Goal: Information Seeking & Learning: Understand process/instructions

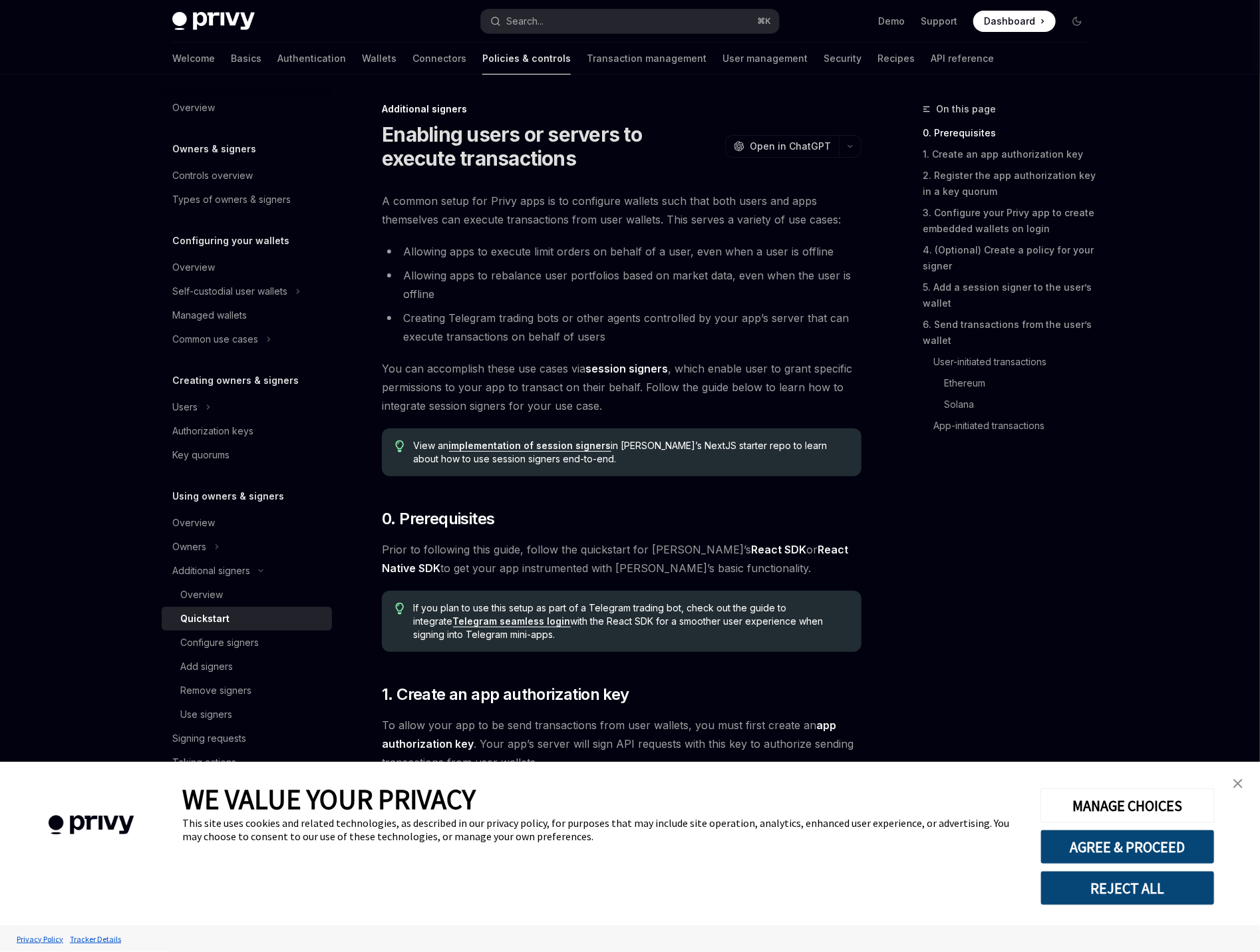
click at [641, 311] on li "Creating Telegram trading bots or other agents controlled by your app’s server …" at bounding box center [622, 327] width 480 height 37
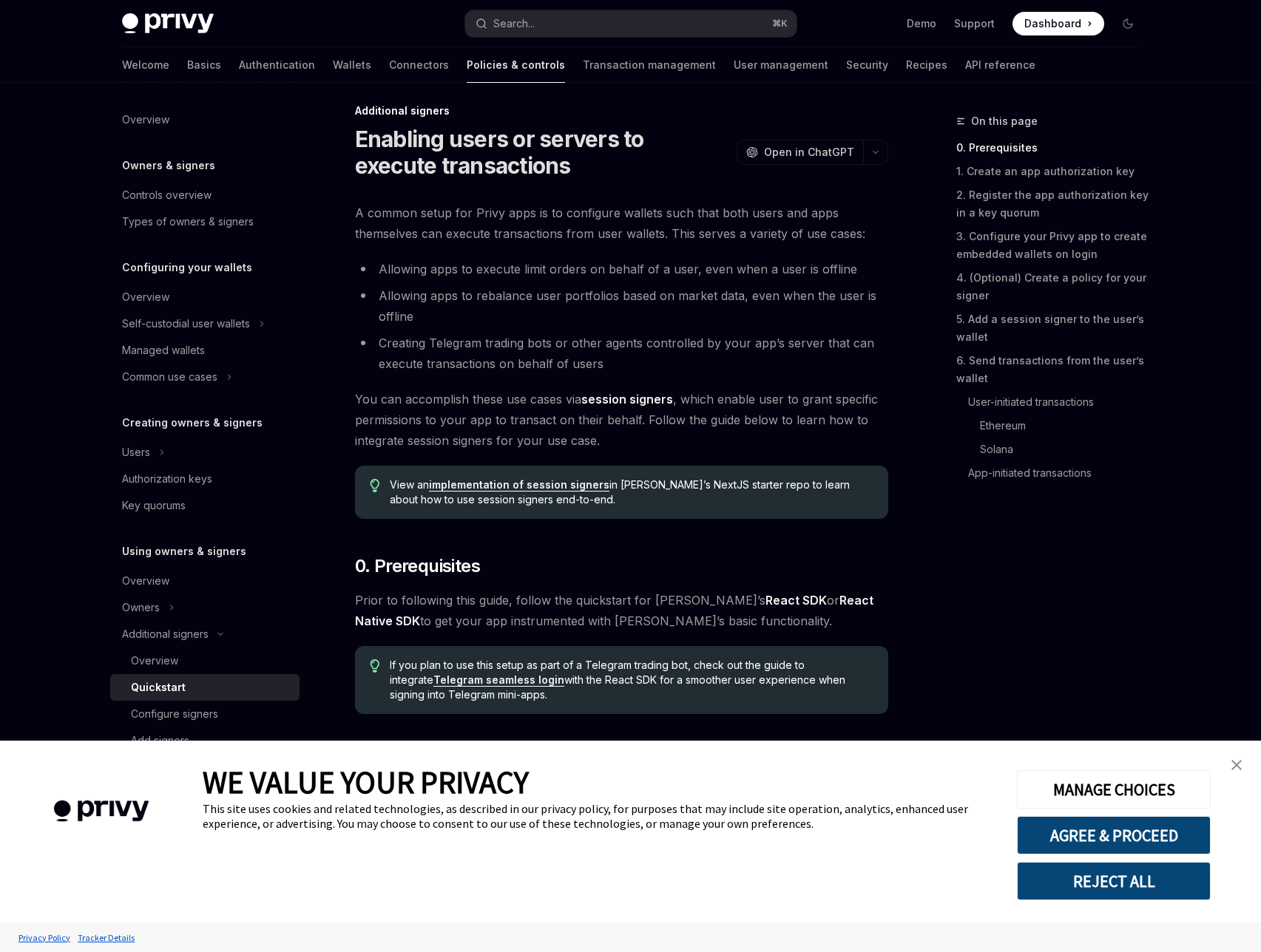
type textarea "*"
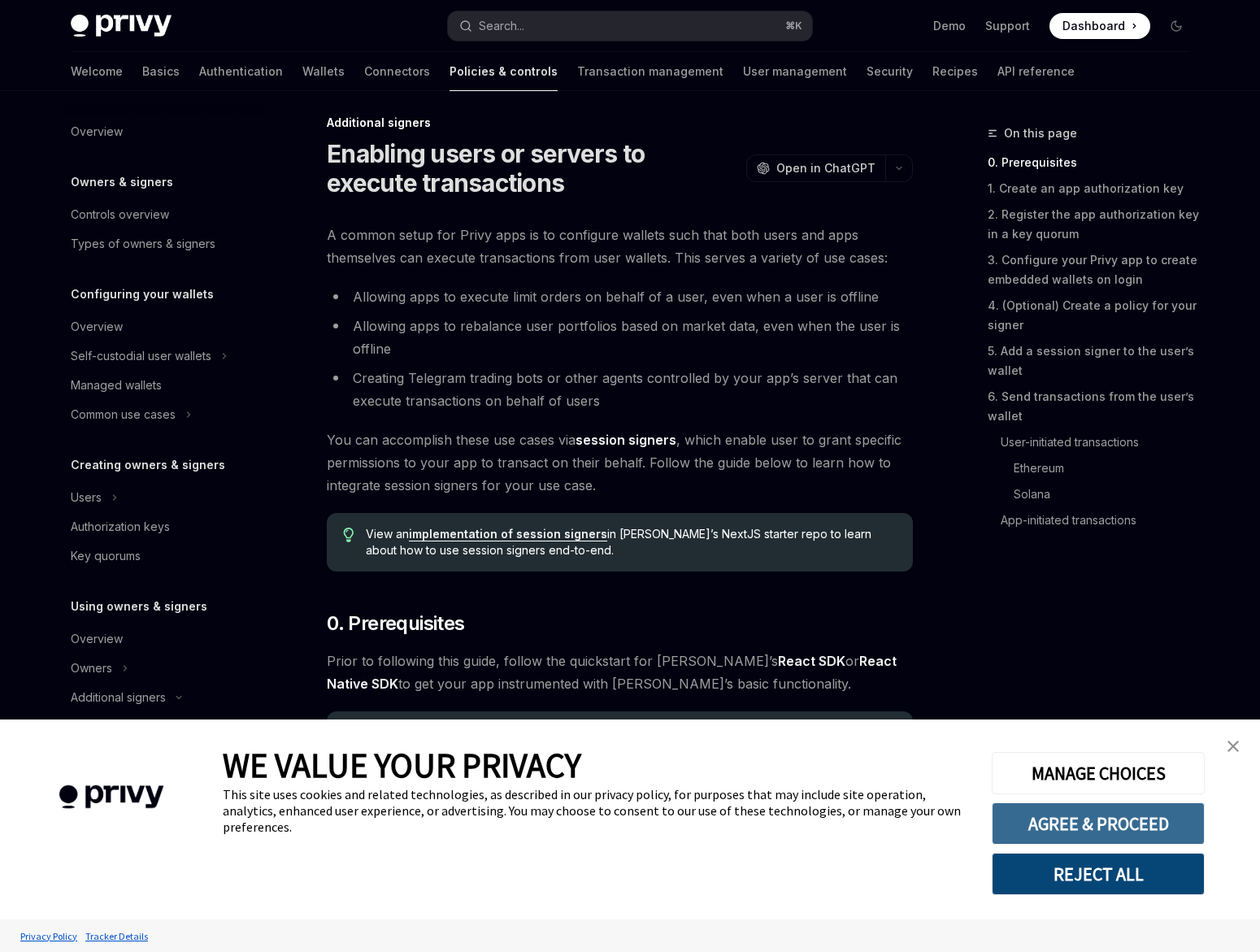
click at [1053, 809] on button "AGREE & PROCEED" at bounding box center [1097, 823] width 213 height 42
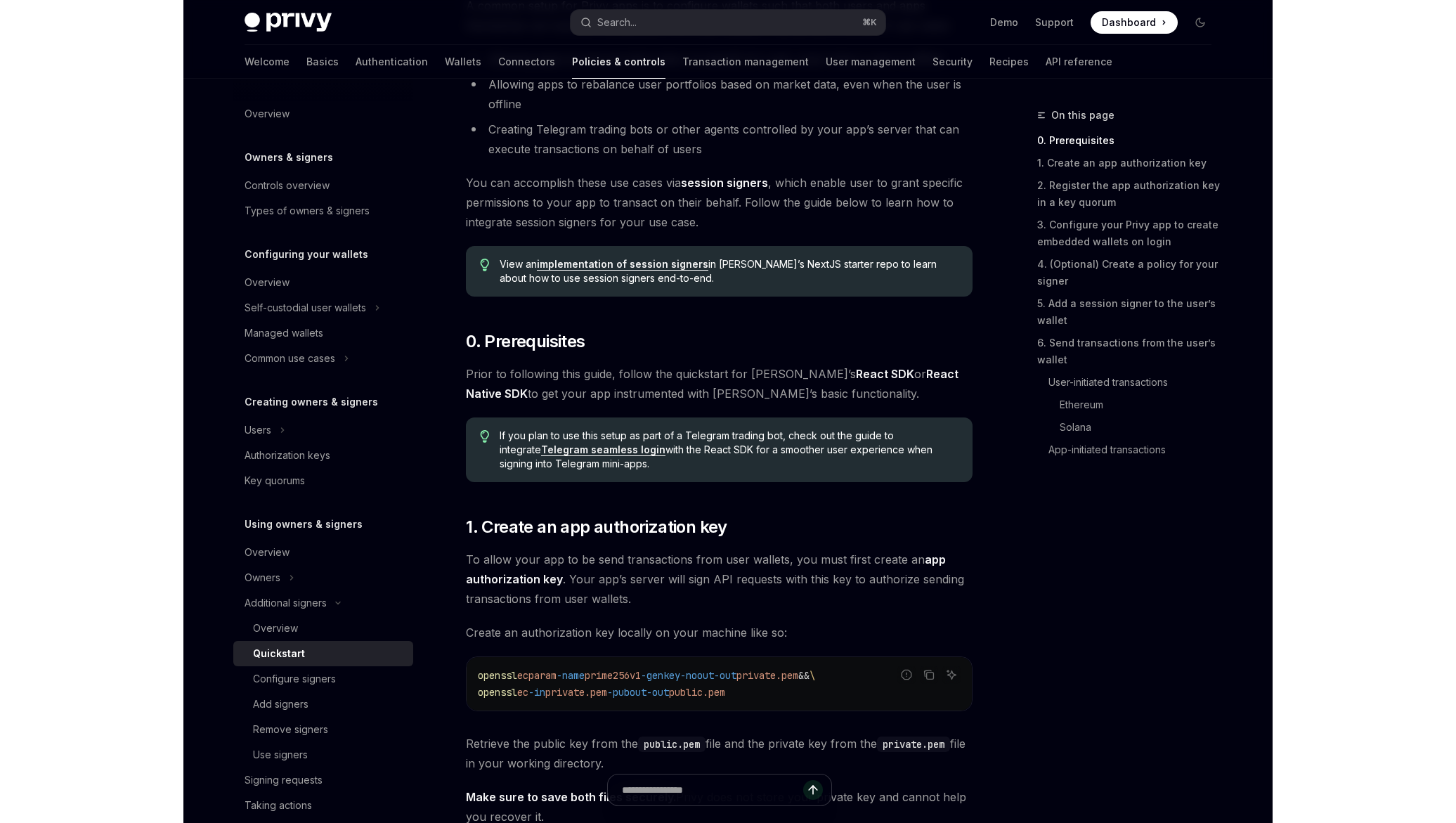
scroll to position [232, 0]
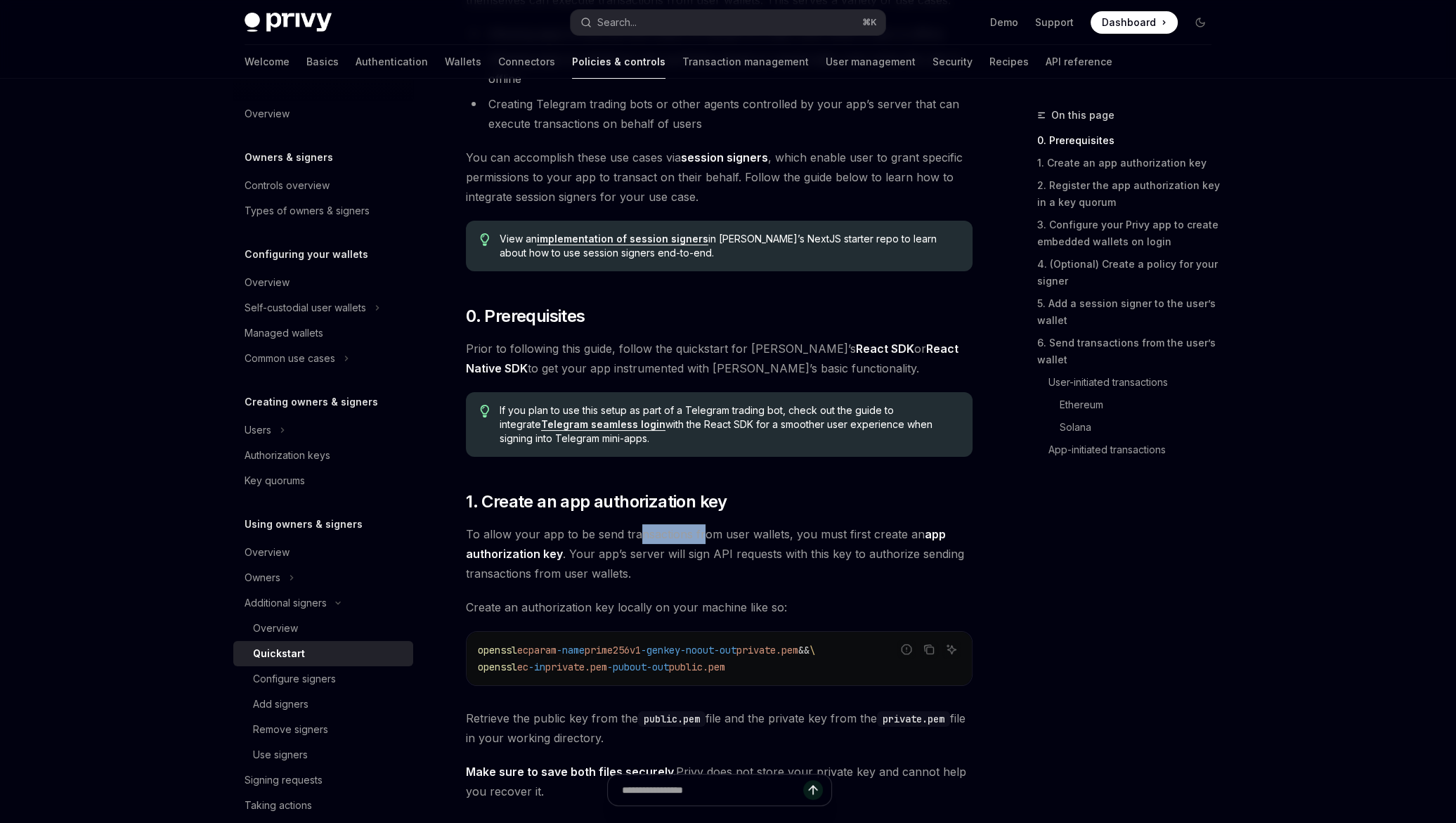
click at [634, 534] on span "To allow your app to be send transactions from user wallets, you must first cre…" at bounding box center [719, 554] width 507 height 59
copy span "nsactions fr"
click at [702, 534] on span "To allow your app to be send transactions from user wallets, you must first cre…" at bounding box center [719, 554] width 507 height 59
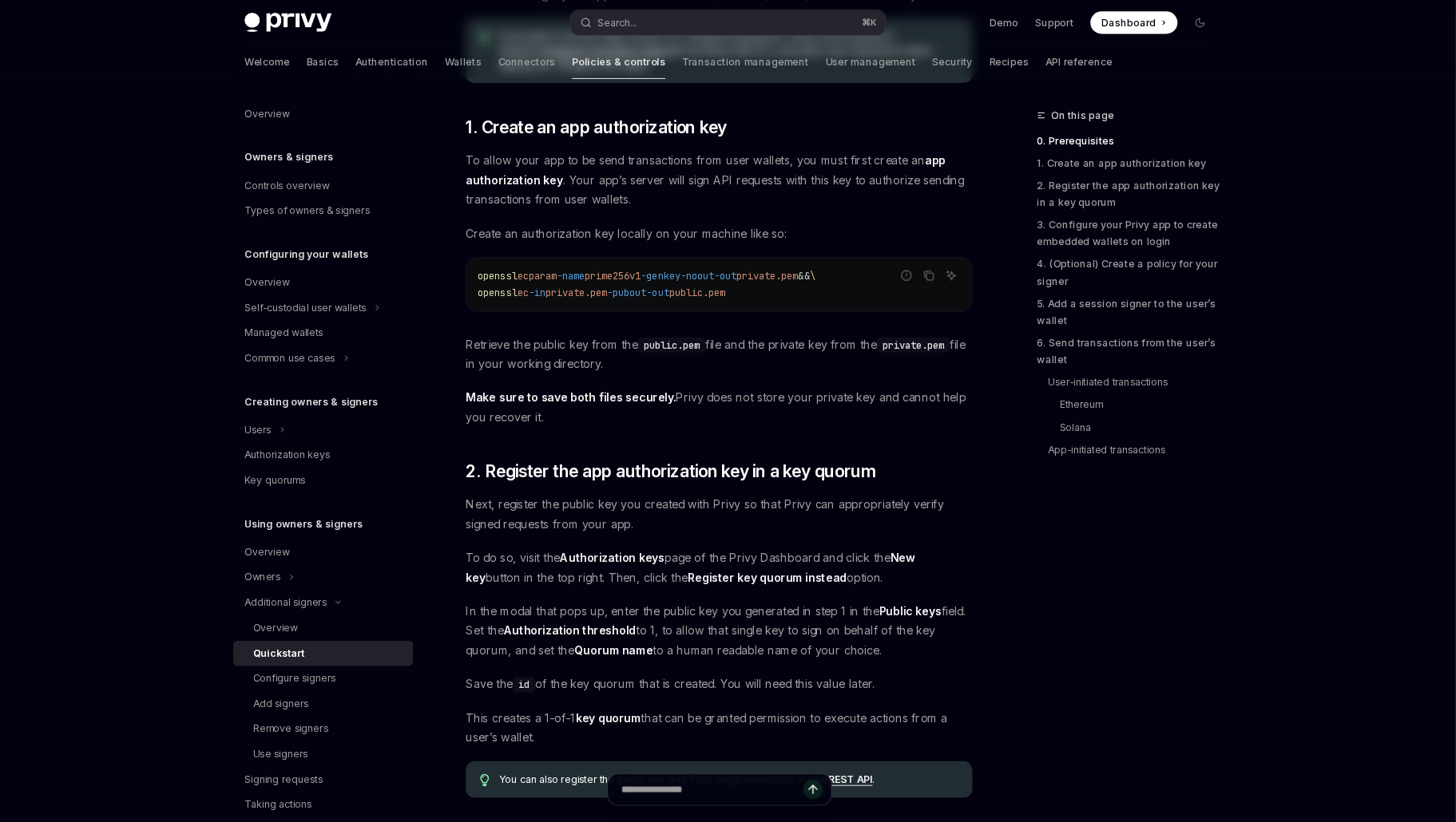
scroll to position [0, 0]
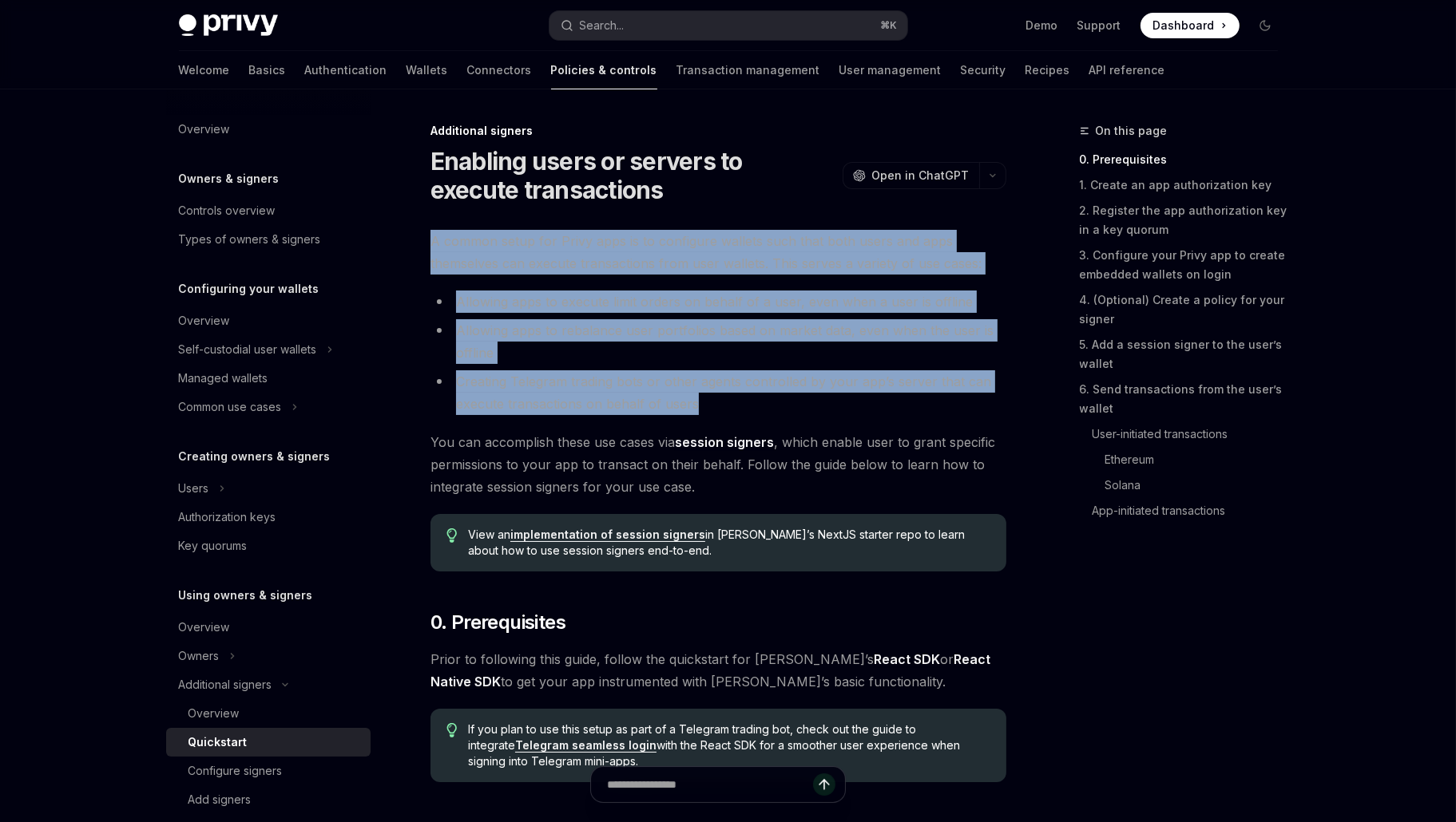
drag, startPoint x: 658, startPoint y: 206, endPoint x: 813, endPoint y: 415, distance: 260.2
click at [821, 384] on li "Creating Telegram trading bots or other agents controlled by your app’s server …" at bounding box center [718, 392] width 576 height 45
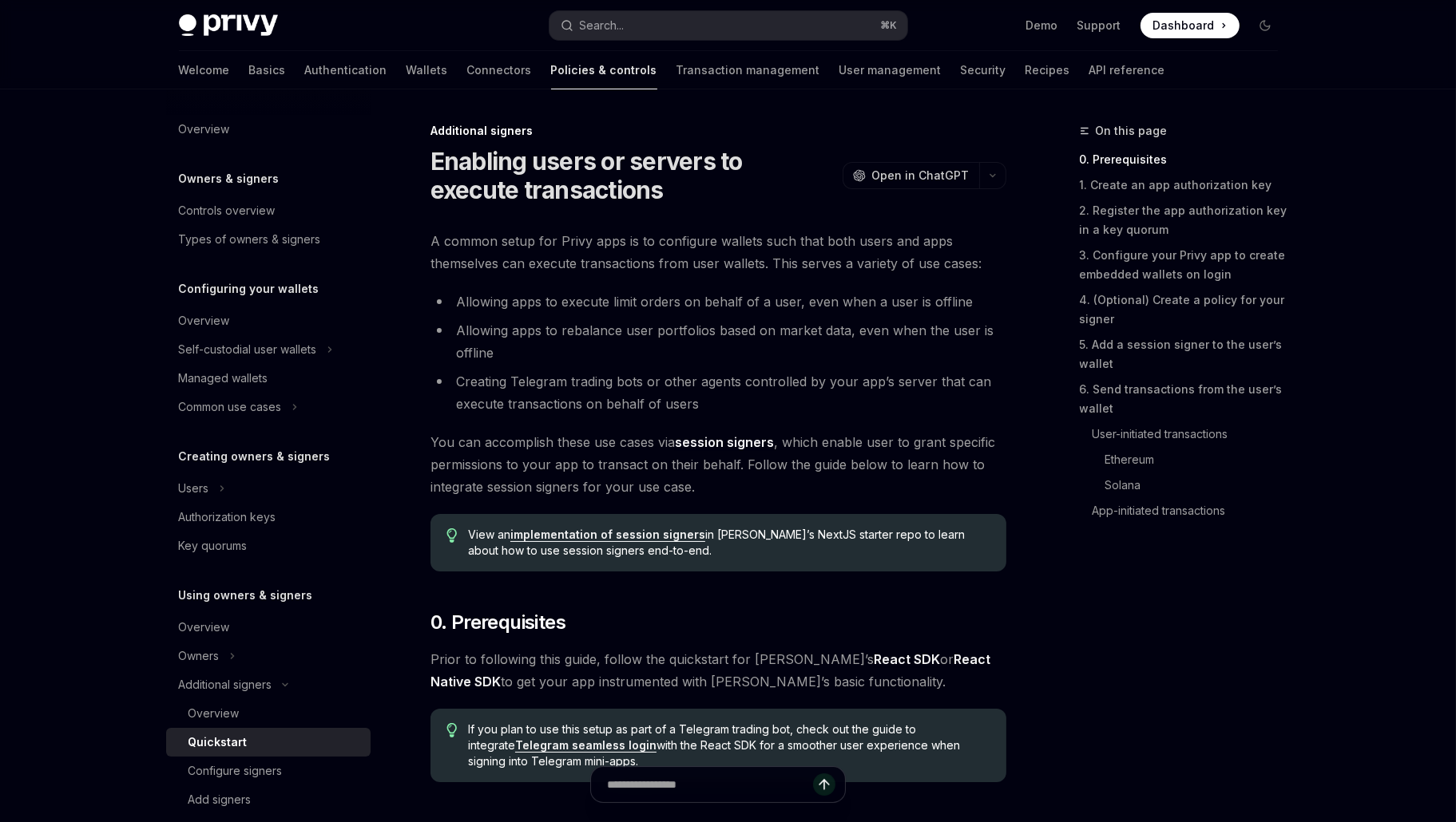
scroll to position [16, 0]
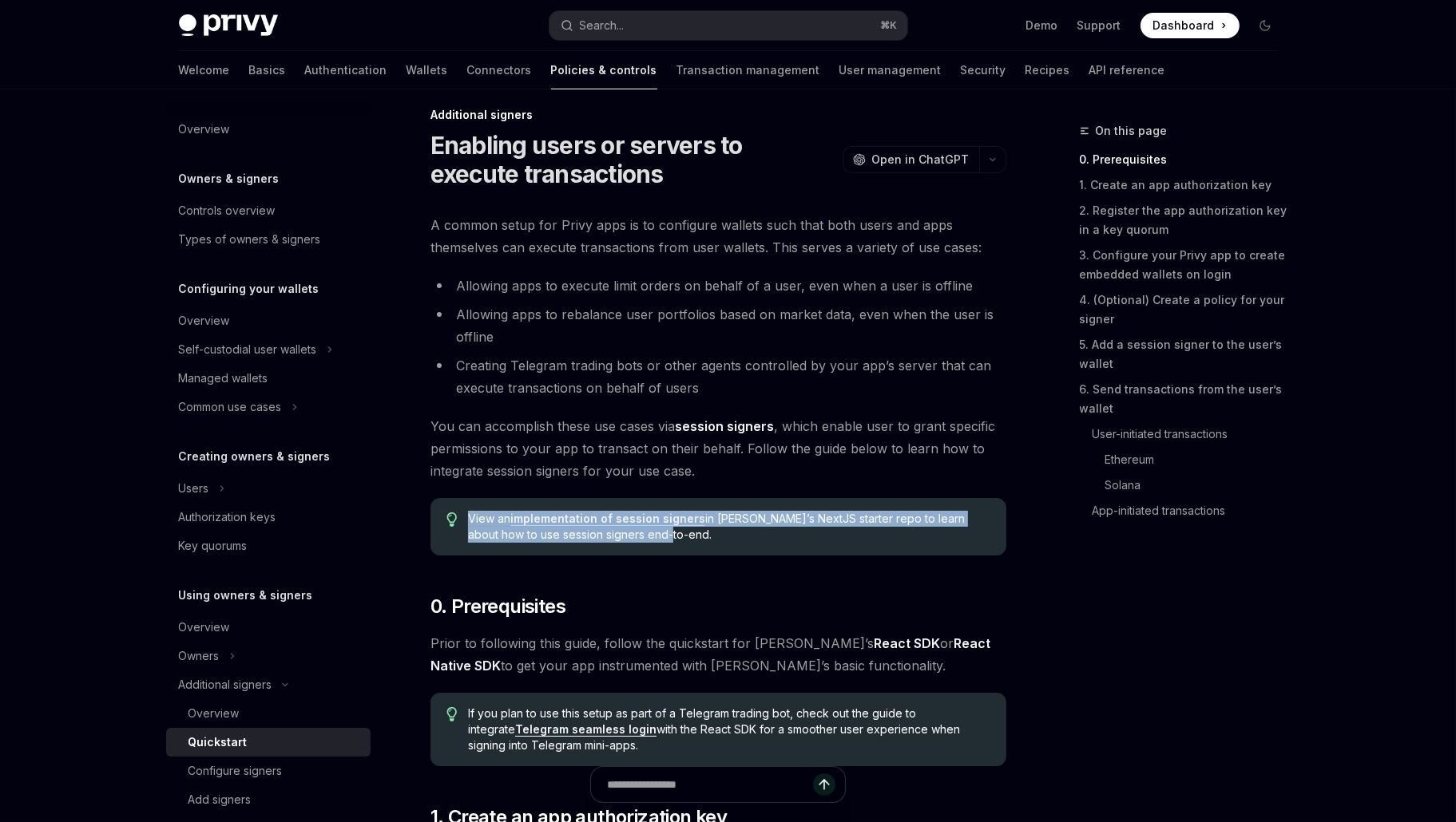
drag, startPoint x: 775, startPoint y: 548, endPoint x: 769, endPoint y: 498, distance: 50.4
click at [769, 498] on div "View an implementation of session signers in [PERSON_NAME]’s NextJS starter rep…" at bounding box center [718, 526] width 576 height 58
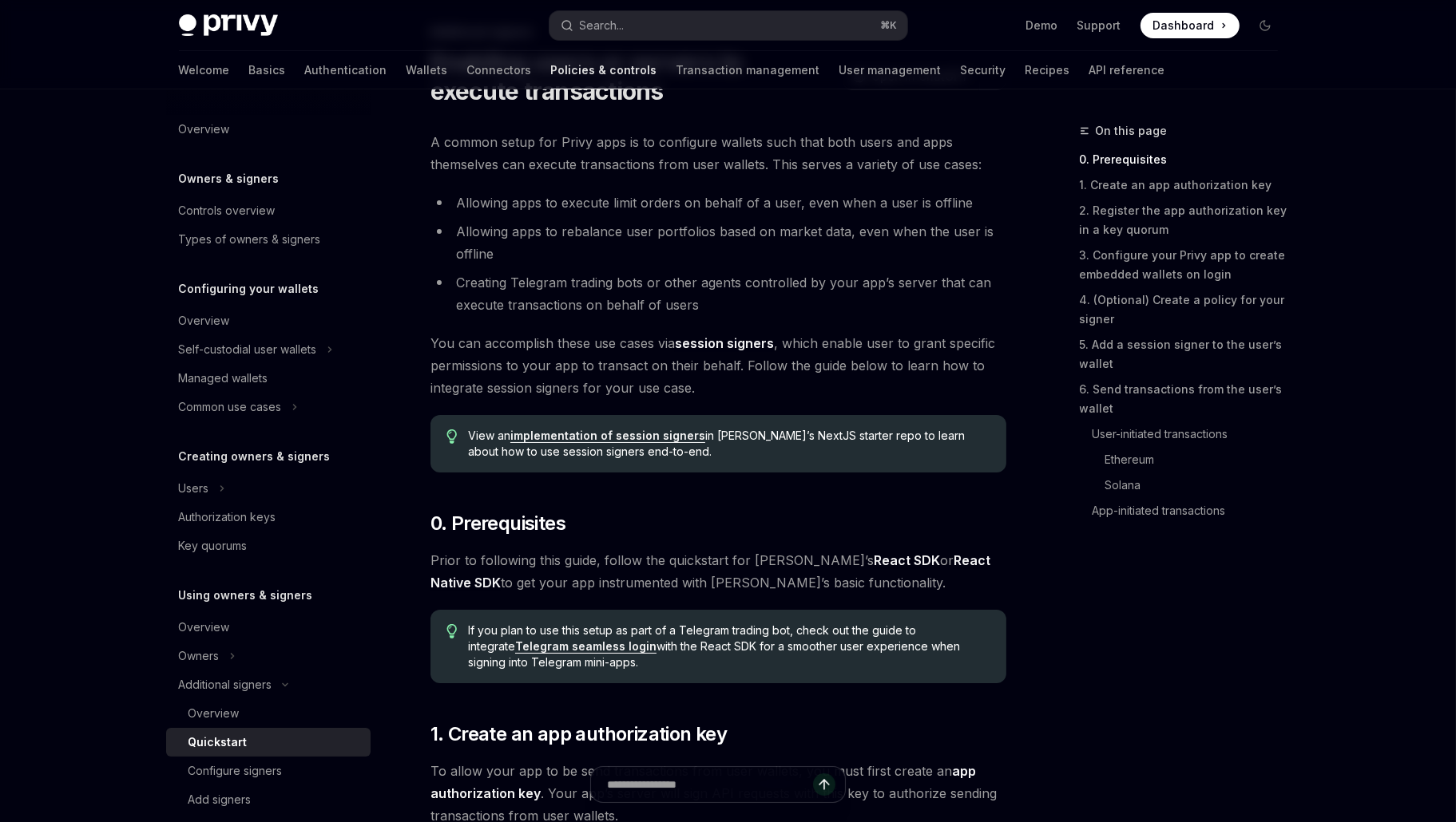
scroll to position [107, 0]
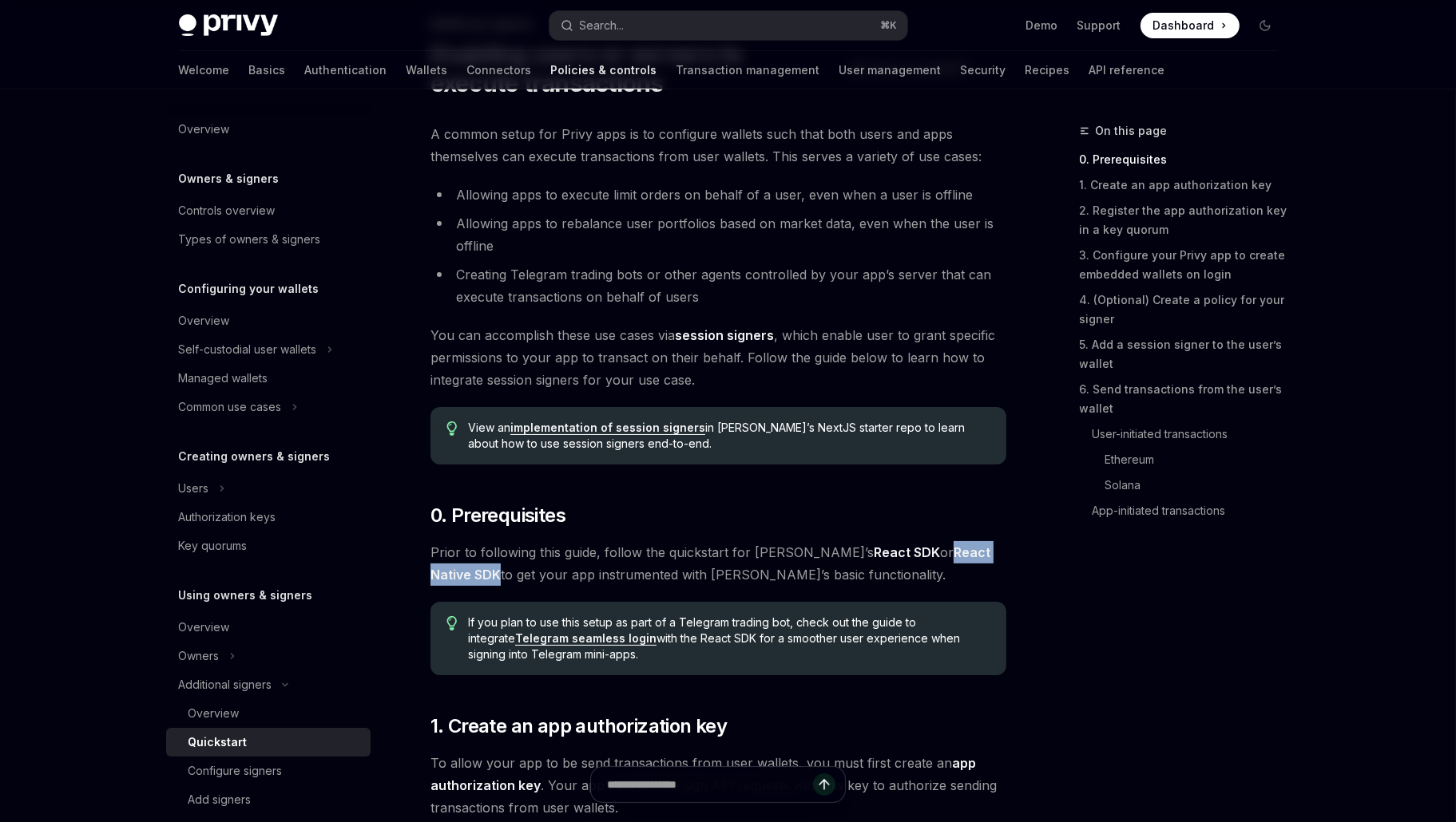
drag, startPoint x: 870, startPoint y: 547, endPoint x: 985, endPoint y: 554, distance: 115.2
click at [985, 554] on span "Prior to following this guide, follow the quickstart for [PERSON_NAME]’s React …" at bounding box center [718, 563] width 576 height 45
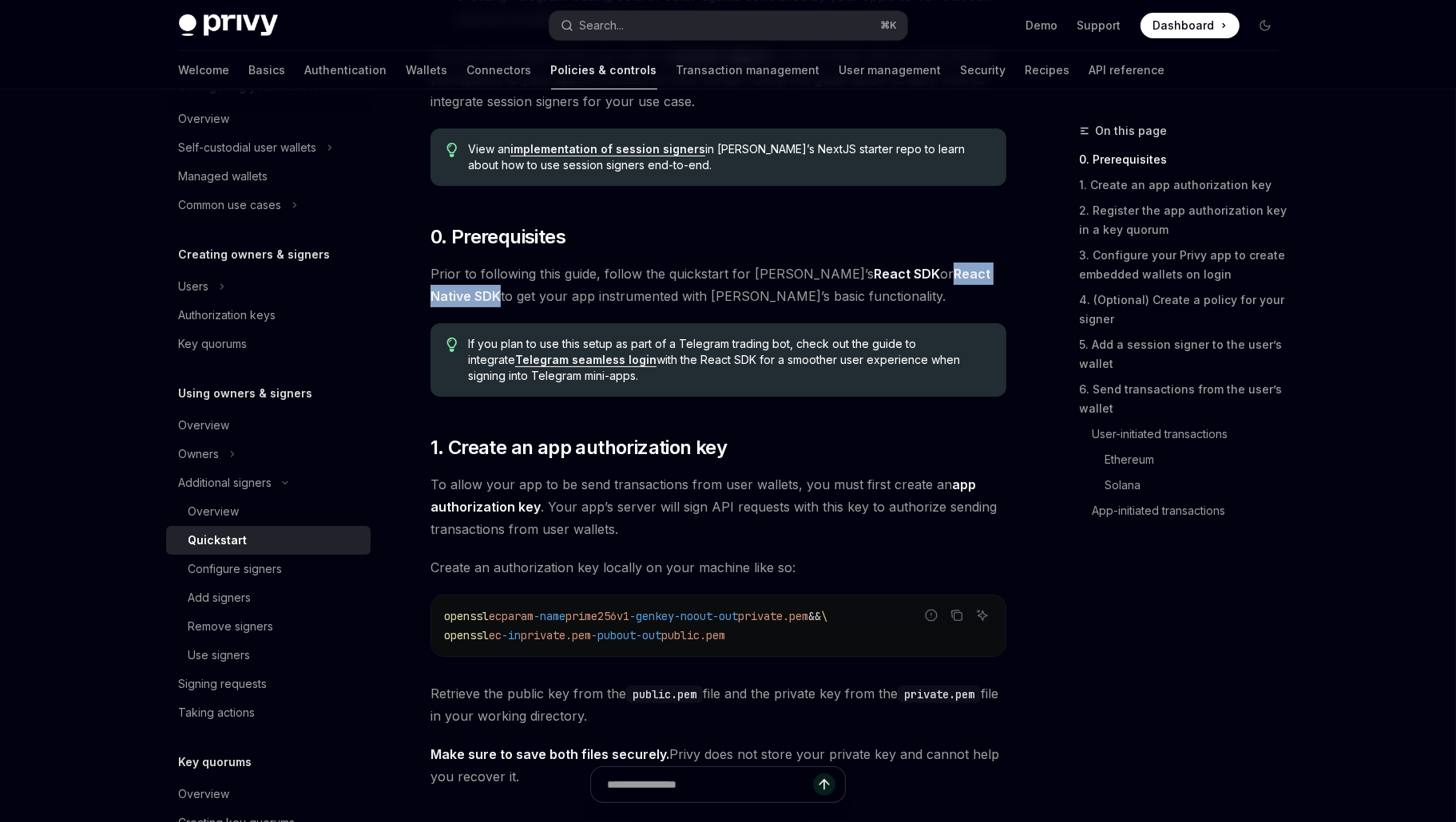
scroll to position [268, 0]
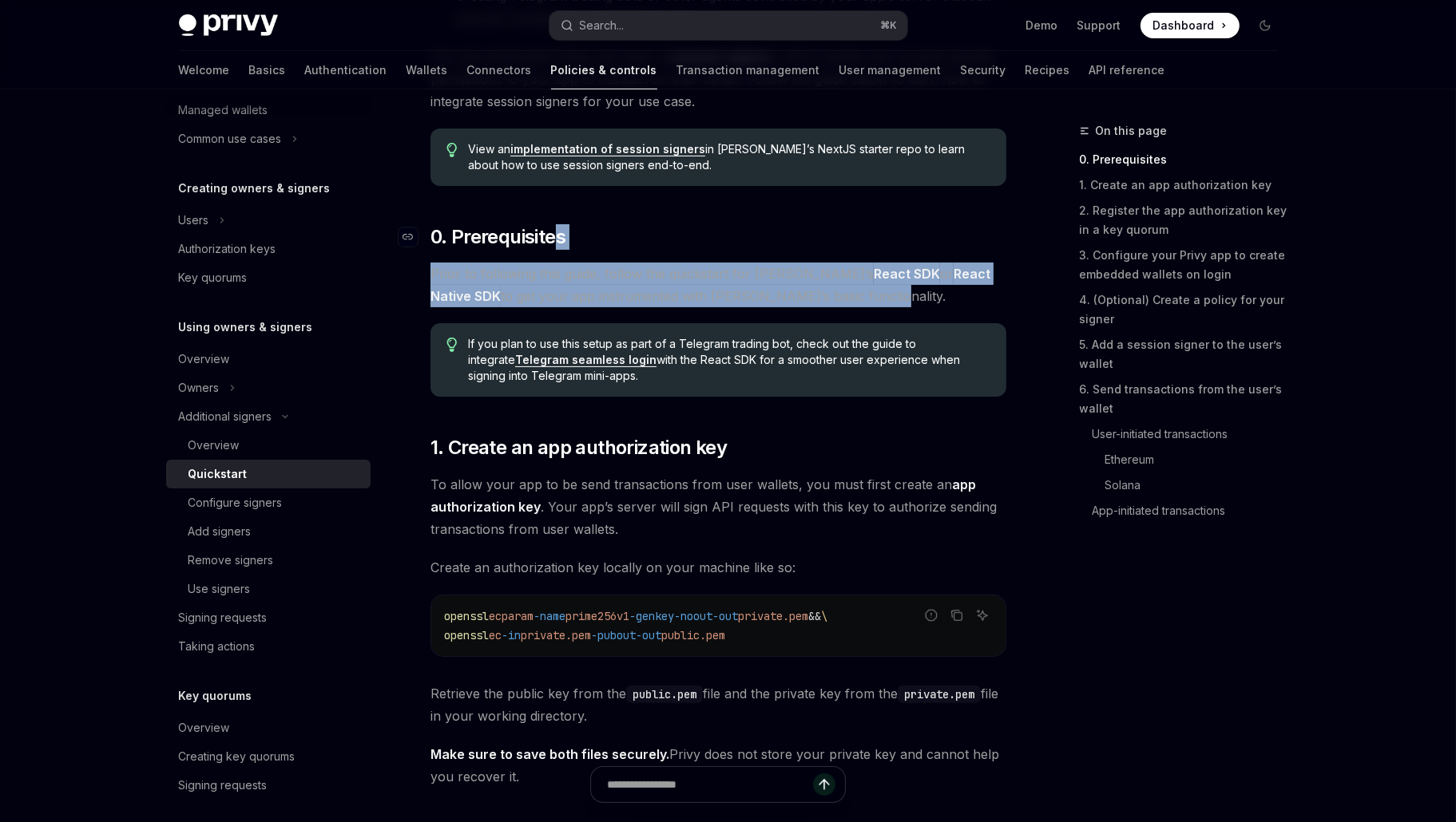
drag, startPoint x: 790, startPoint y: 296, endPoint x: 557, endPoint y: 241, distance: 239.4
drag, startPoint x: 729, startPoint y: 356, endPoint x: 701, endPoint y: 307, distance: 56.4
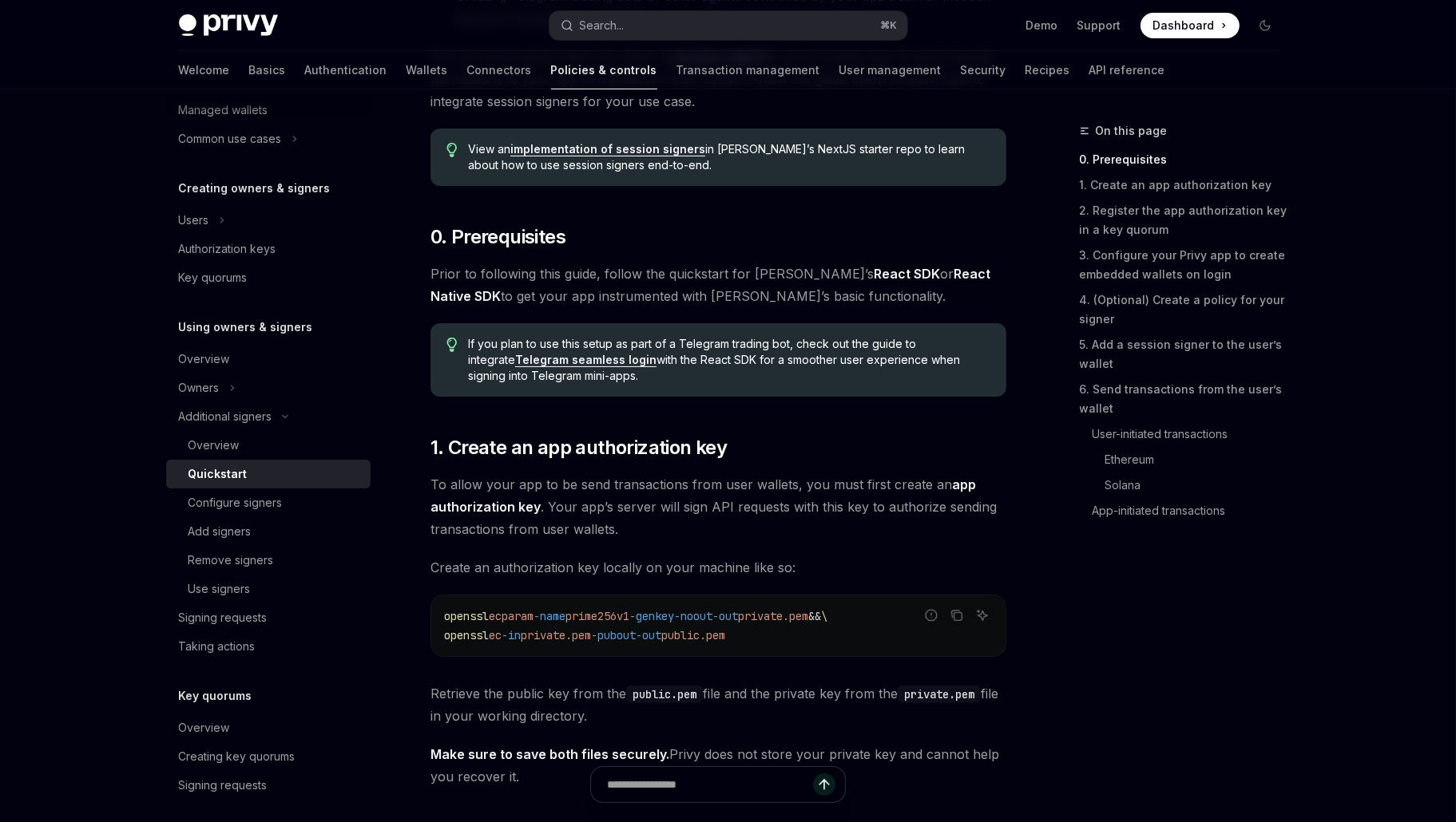
scroll to position [448, 0]
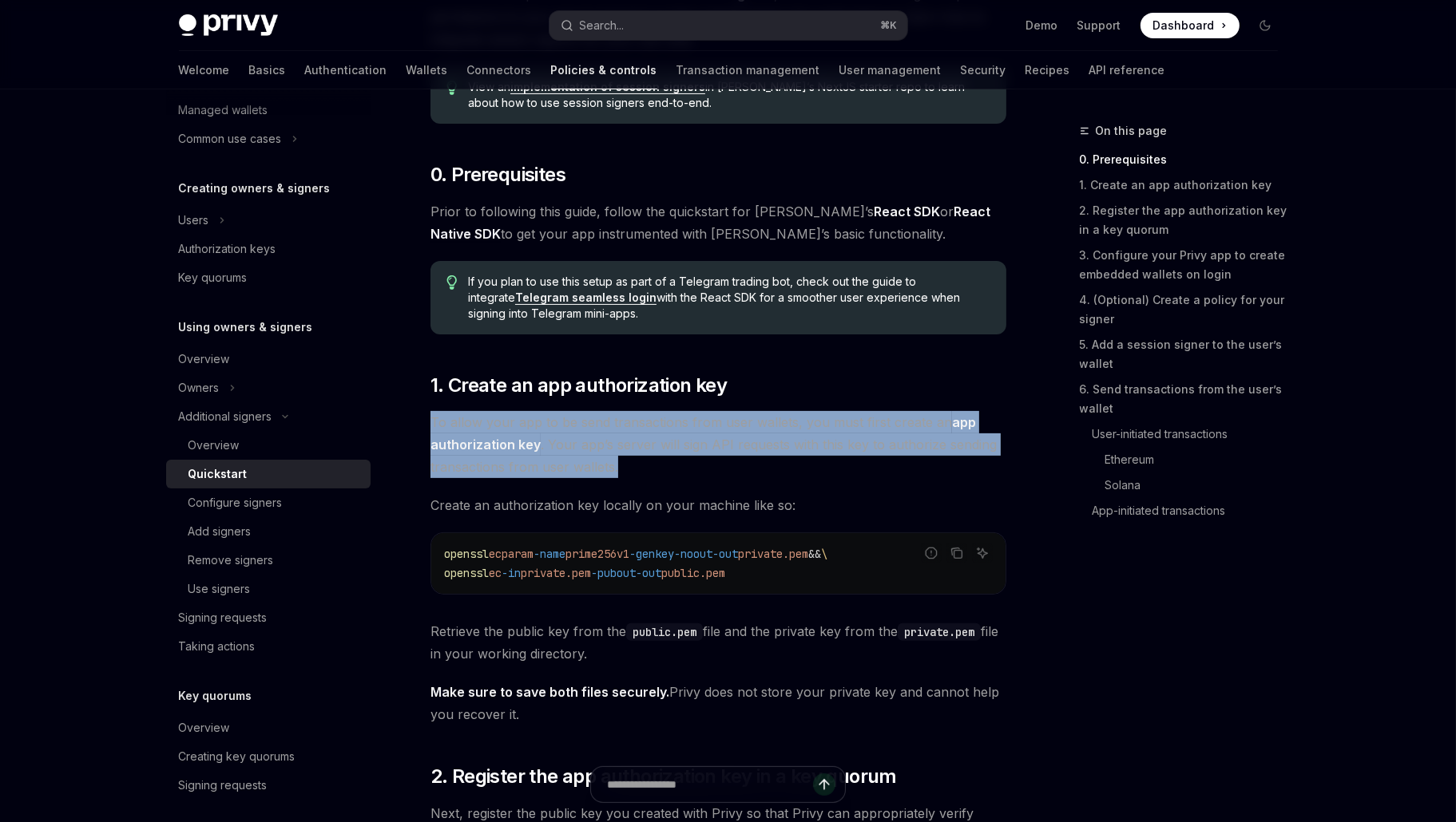
drag, startPoint x: 425, startPoint y: 413, endPoint x: 669, endPoint y: 472, distance: 251.0
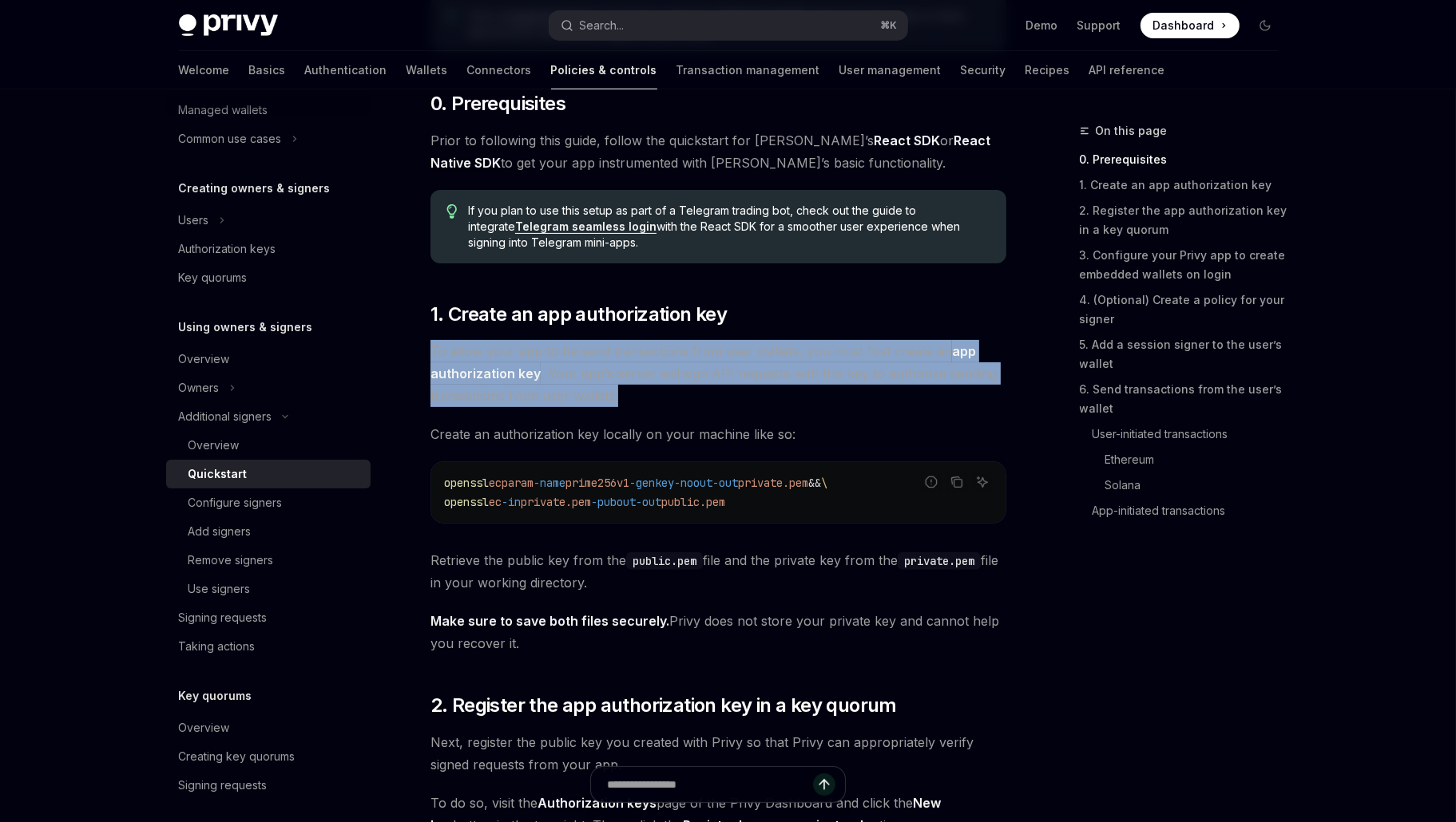
scroll to position [829, 0]
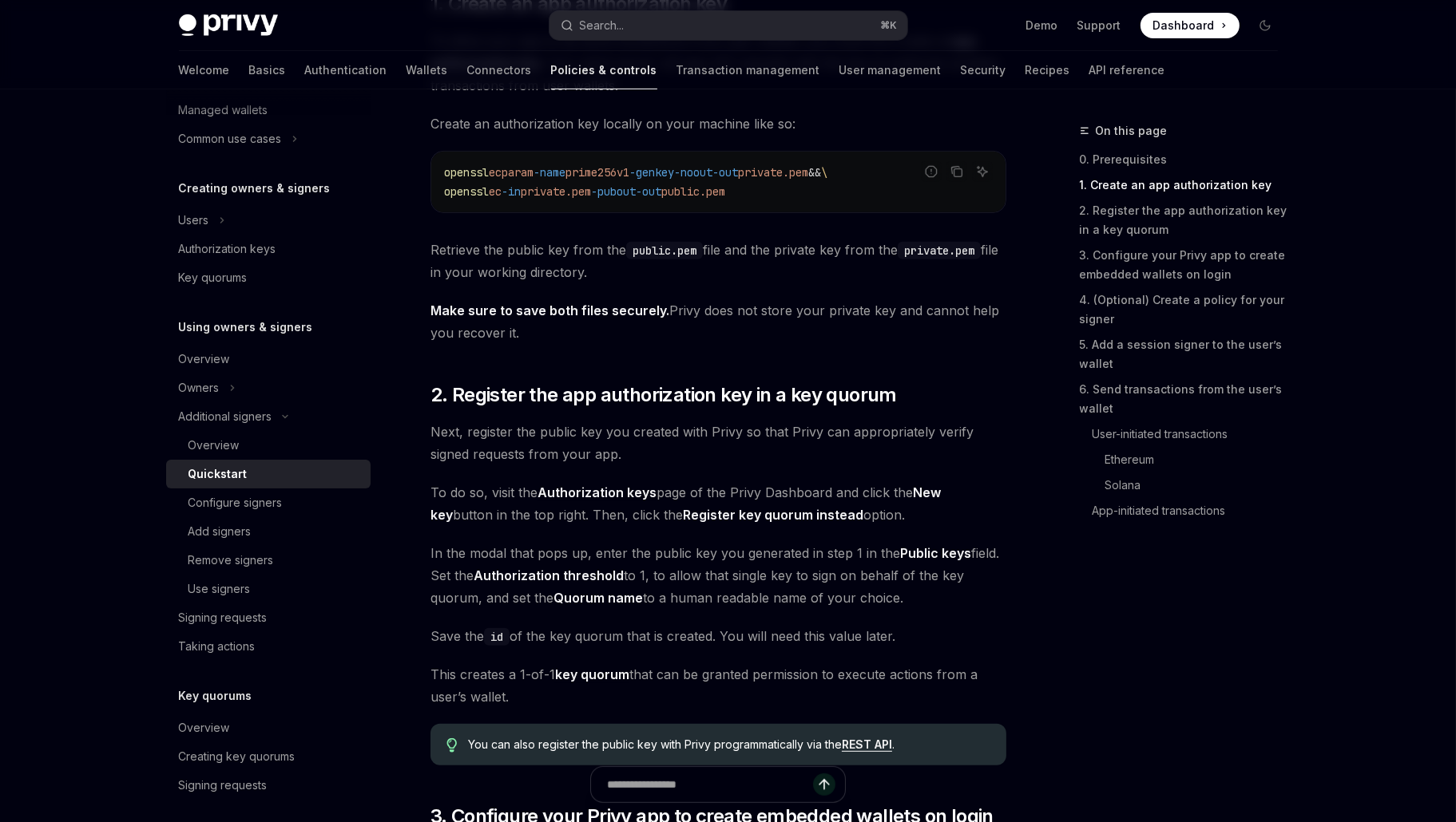
click at [650, 453] on span "Next, register the public key you created with Privy so that Privy can appropri…" at bounding box center [718, 442] width 576 height 45
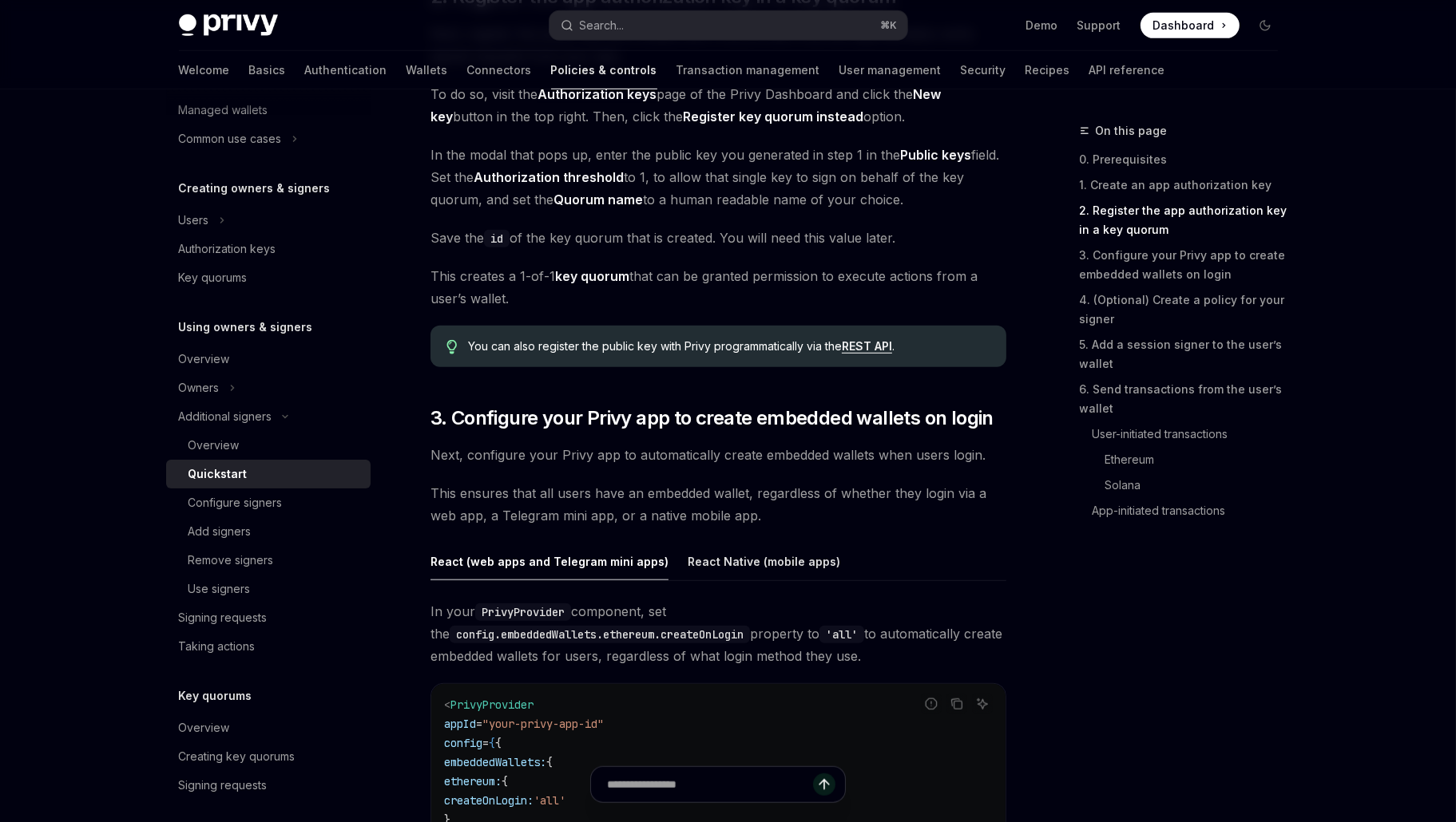
scroll to position [1360, 0]
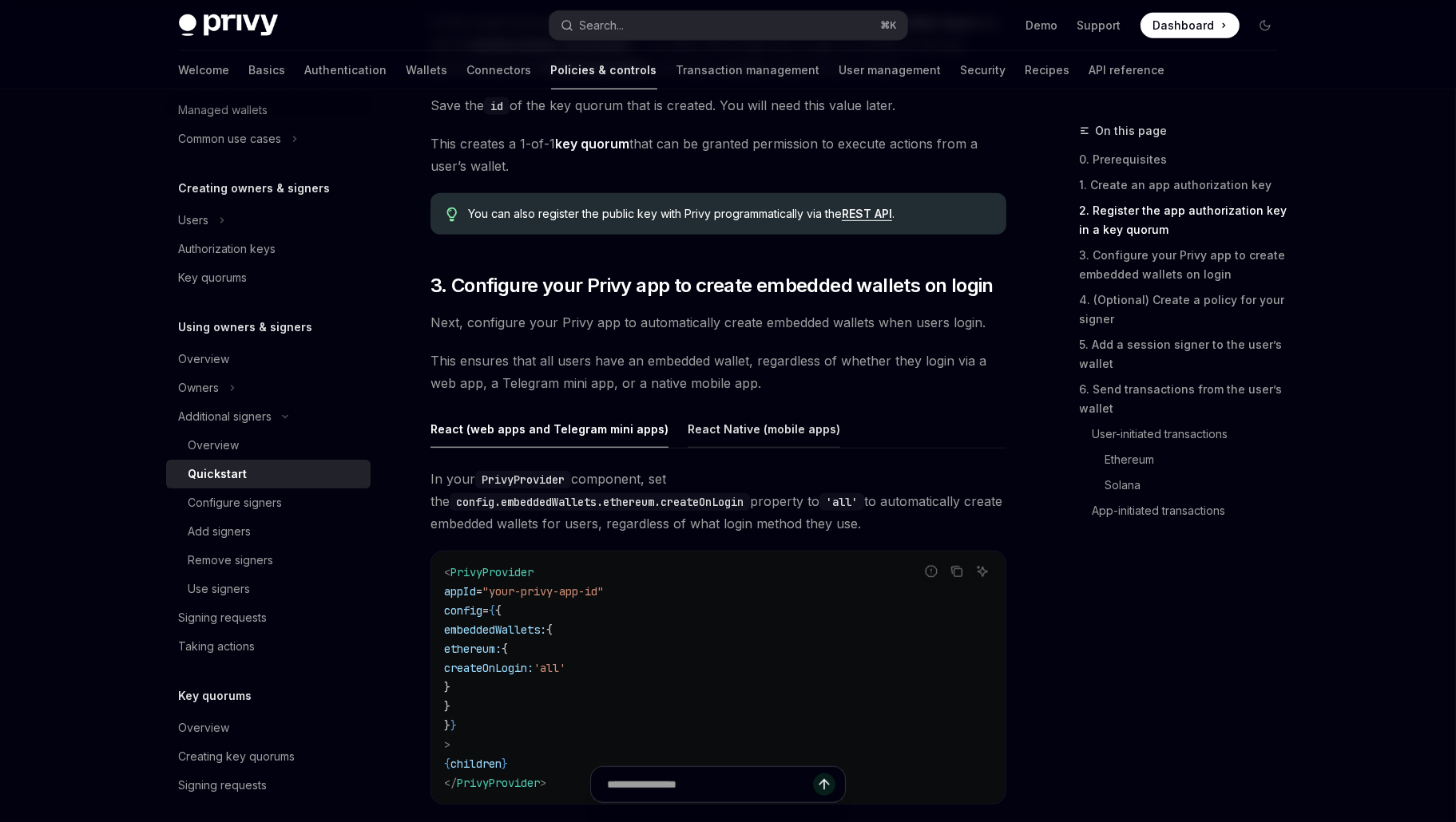
click at [743, 434] on div "React Native (mobile apps)" at bounding box center [764, 428] width 152 height 38
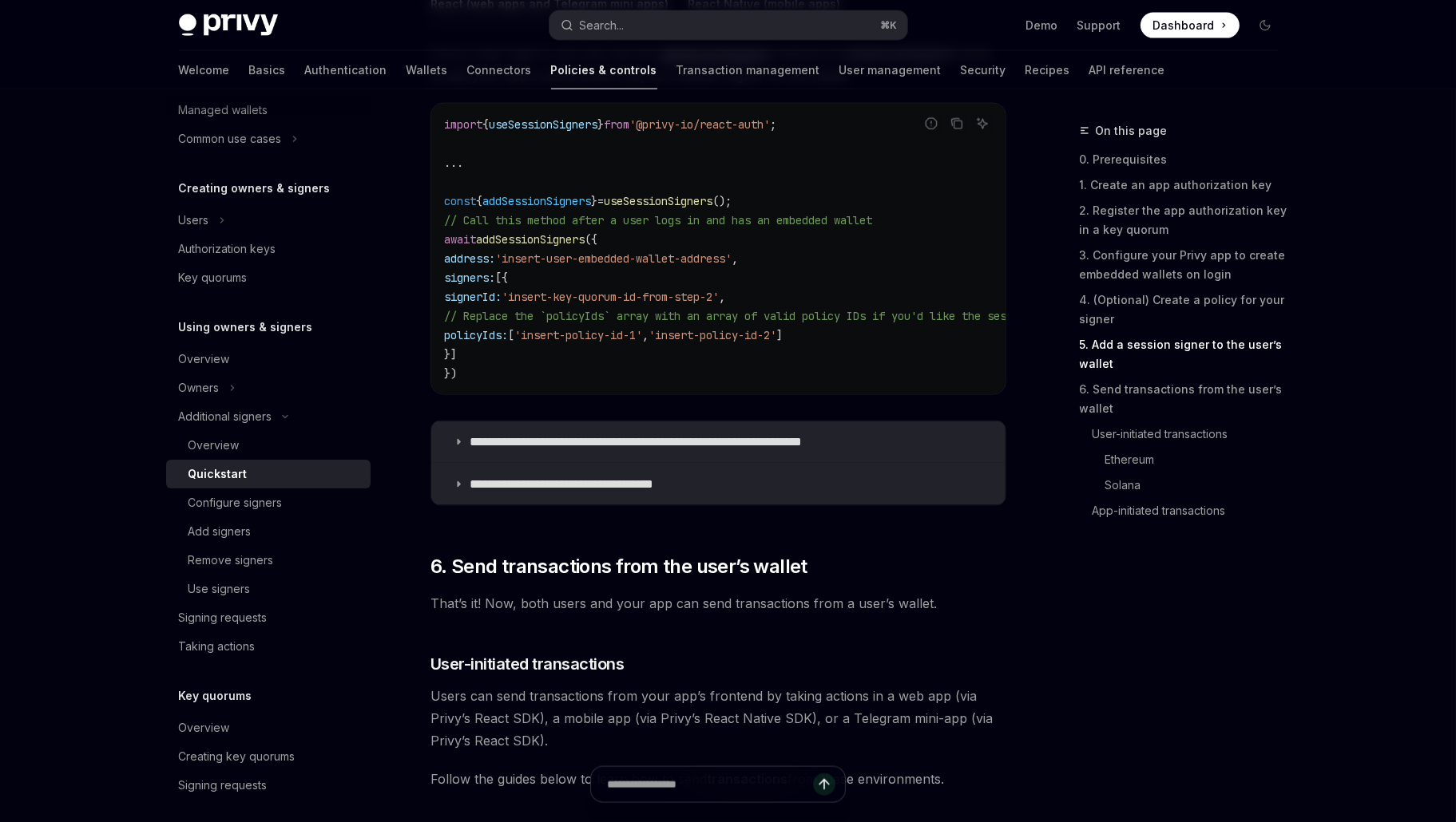
scroll to position [2809, 0]
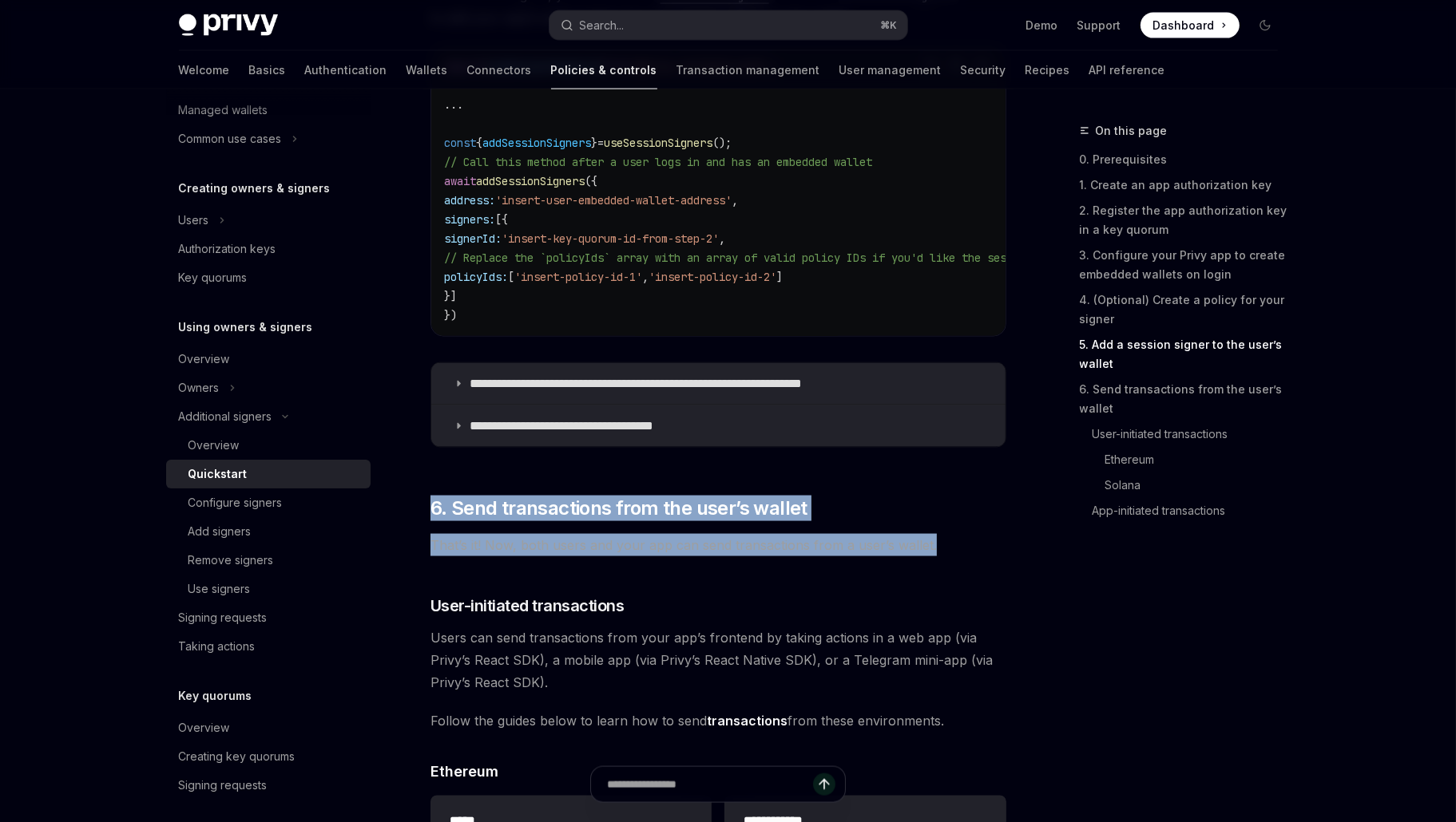
drag, startPoint x: 944, startPoint y: 548, endPoint x: 894, endPoint y: 495, distance: 72.9
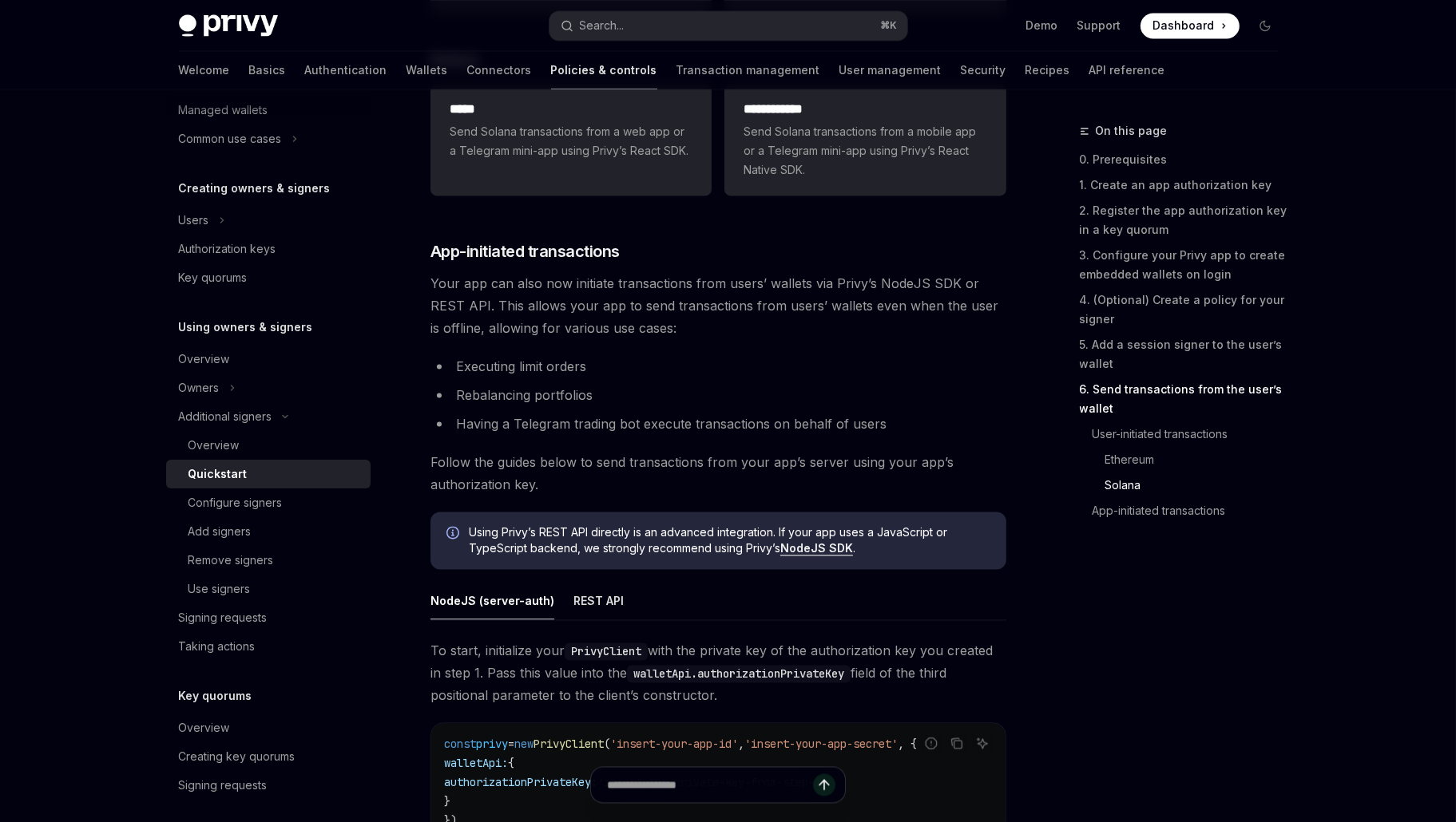
scroll to position [3768, 0]
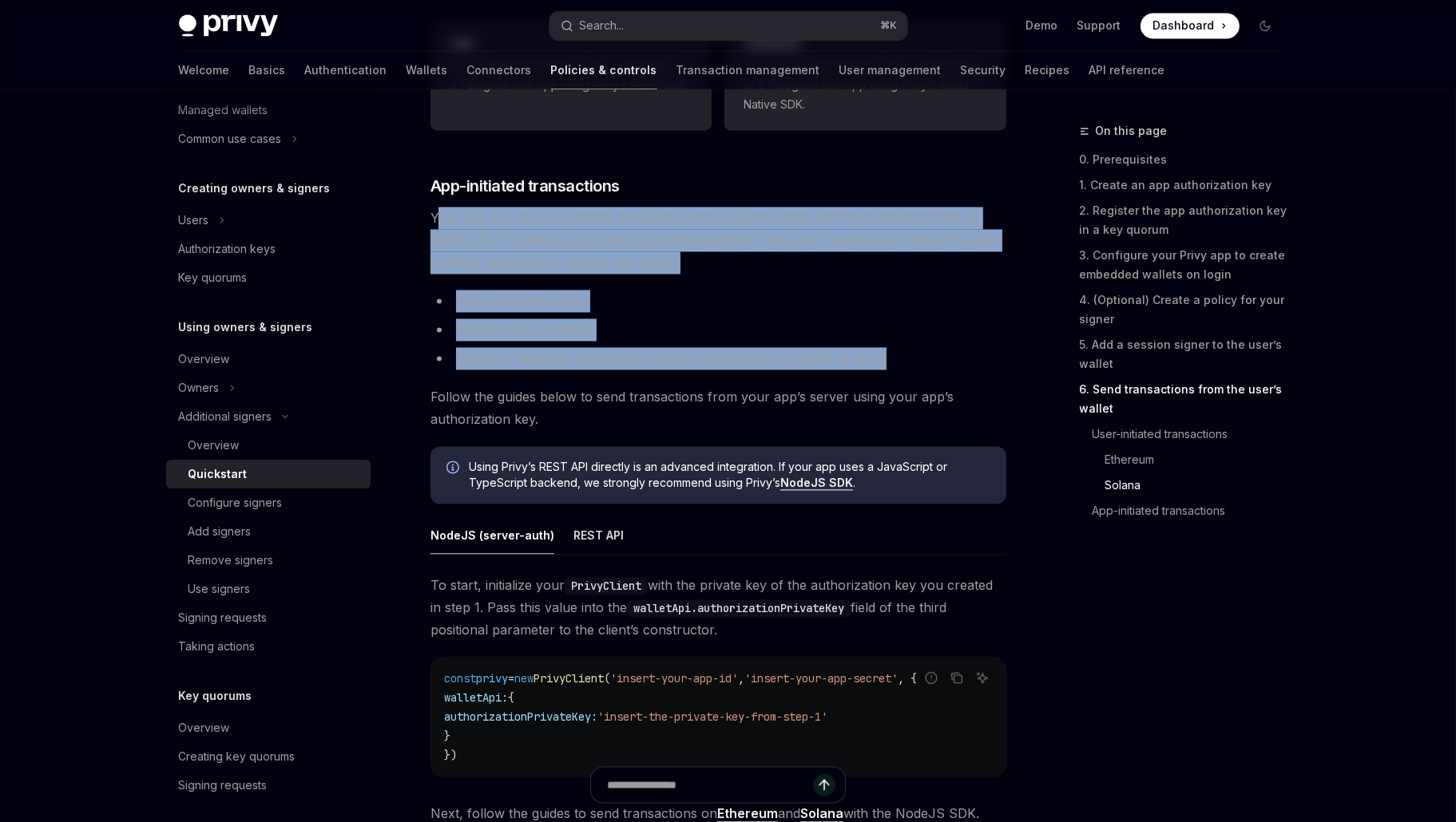
drag, startPoint x: 894, startPoint y: 370, endPoint x: 440, endPoint y: 223, distance: 477.2
click at [440, 223] on span "Your app can also now initiate transactions from users’ wallets via Privy’s Nod…" at bounding box center [718, 240] width 576 height 67
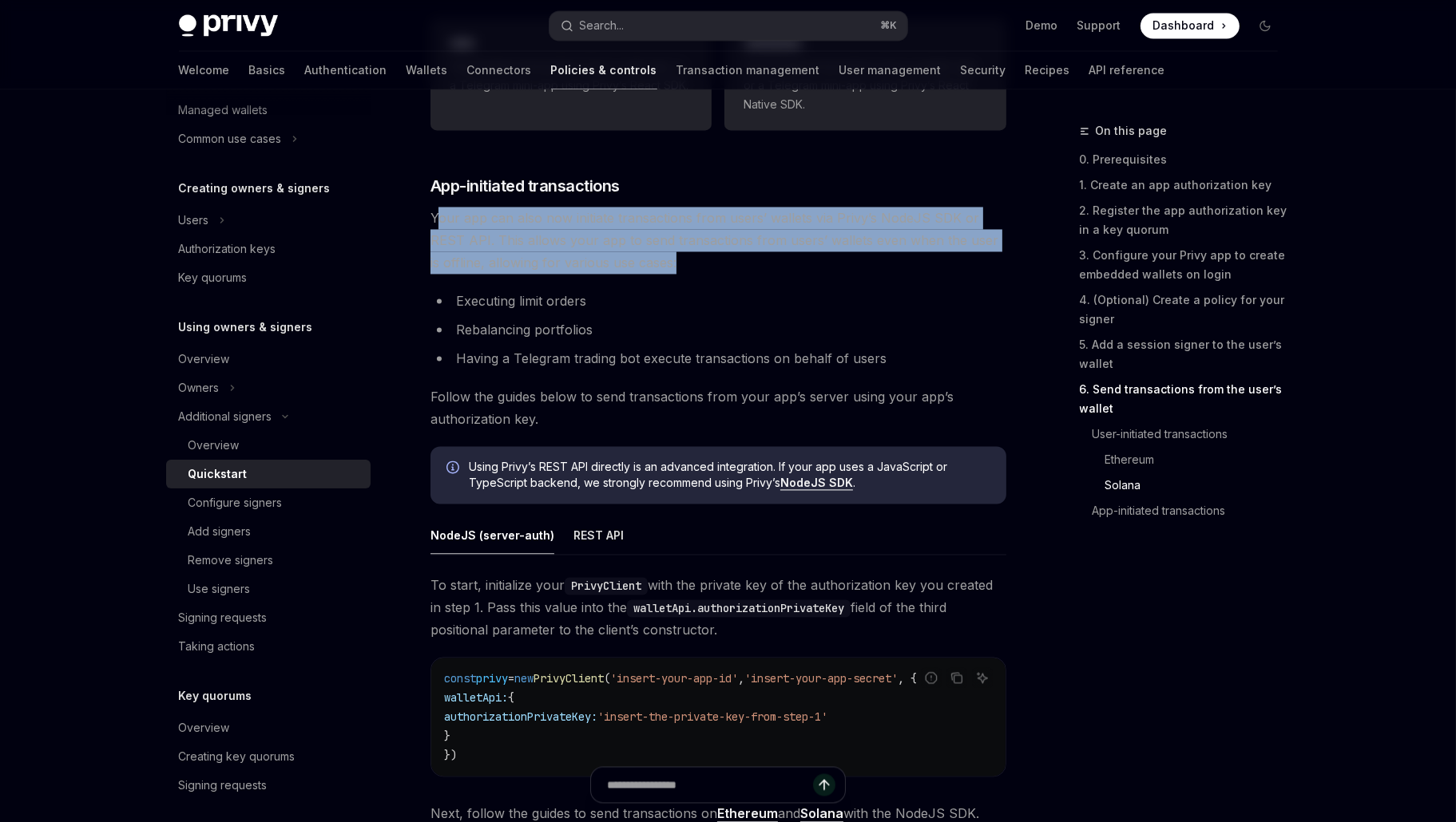
drag, startPoint x: 435, startPoint y: 224, endPoint x: 771, endPoint y: 272, distance: 339.4
click at [763, 272] on span "Your app can also now initiate transactions from users’ wallets via Privy’s Nod…" at bounding box center [718, 240] width 576 height 67
click at [816, 261] on span "Your app can also now initiate transactions from users’ wallets via Privy’s Nod…" at bounding box center [718, 240] width 576 height 67
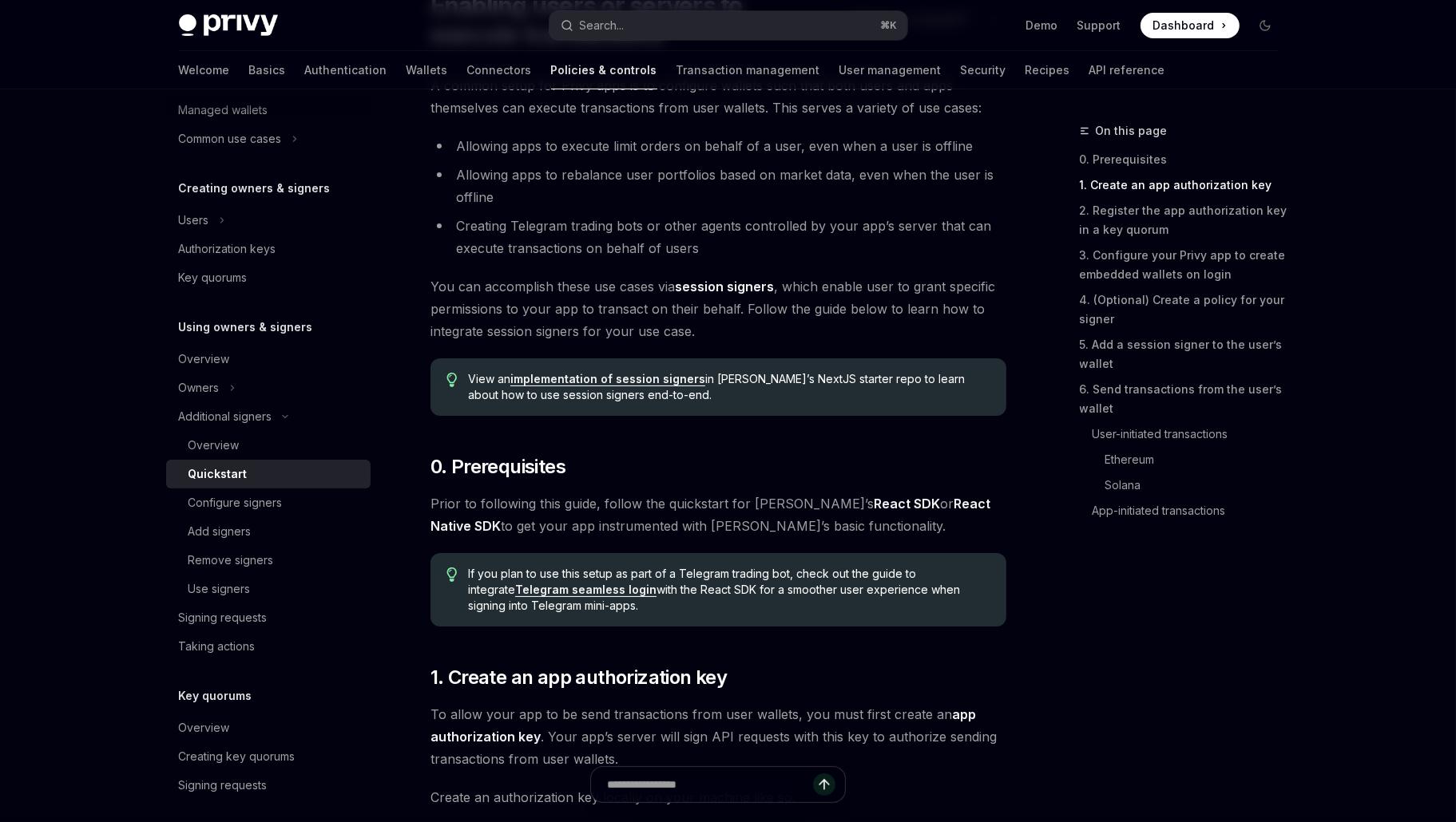
scroll to position [0, 0]
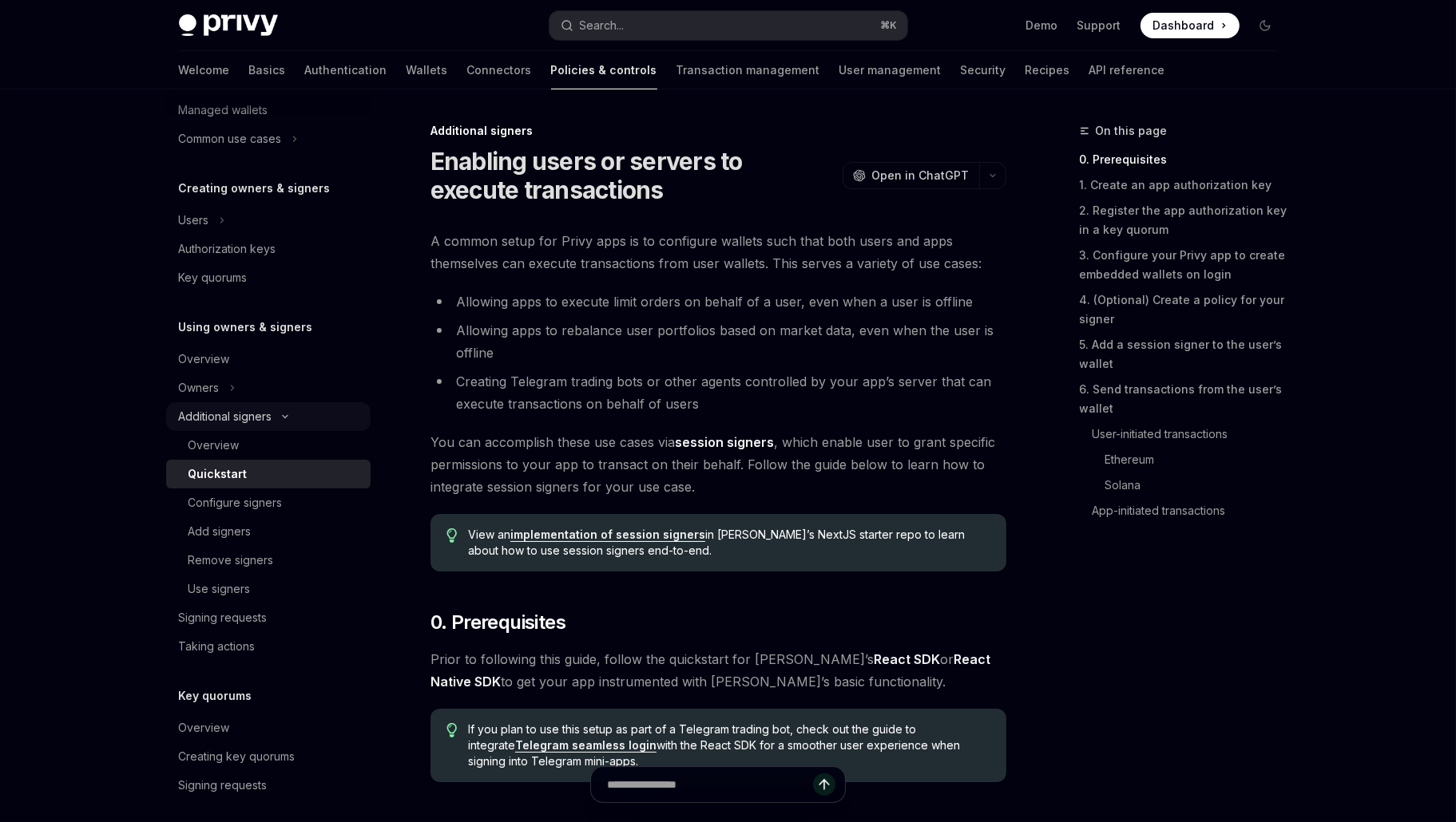
click at [290, 417] on icon "Toggle Additional signers section" at bounding box center [285, 416] width 19 height 6
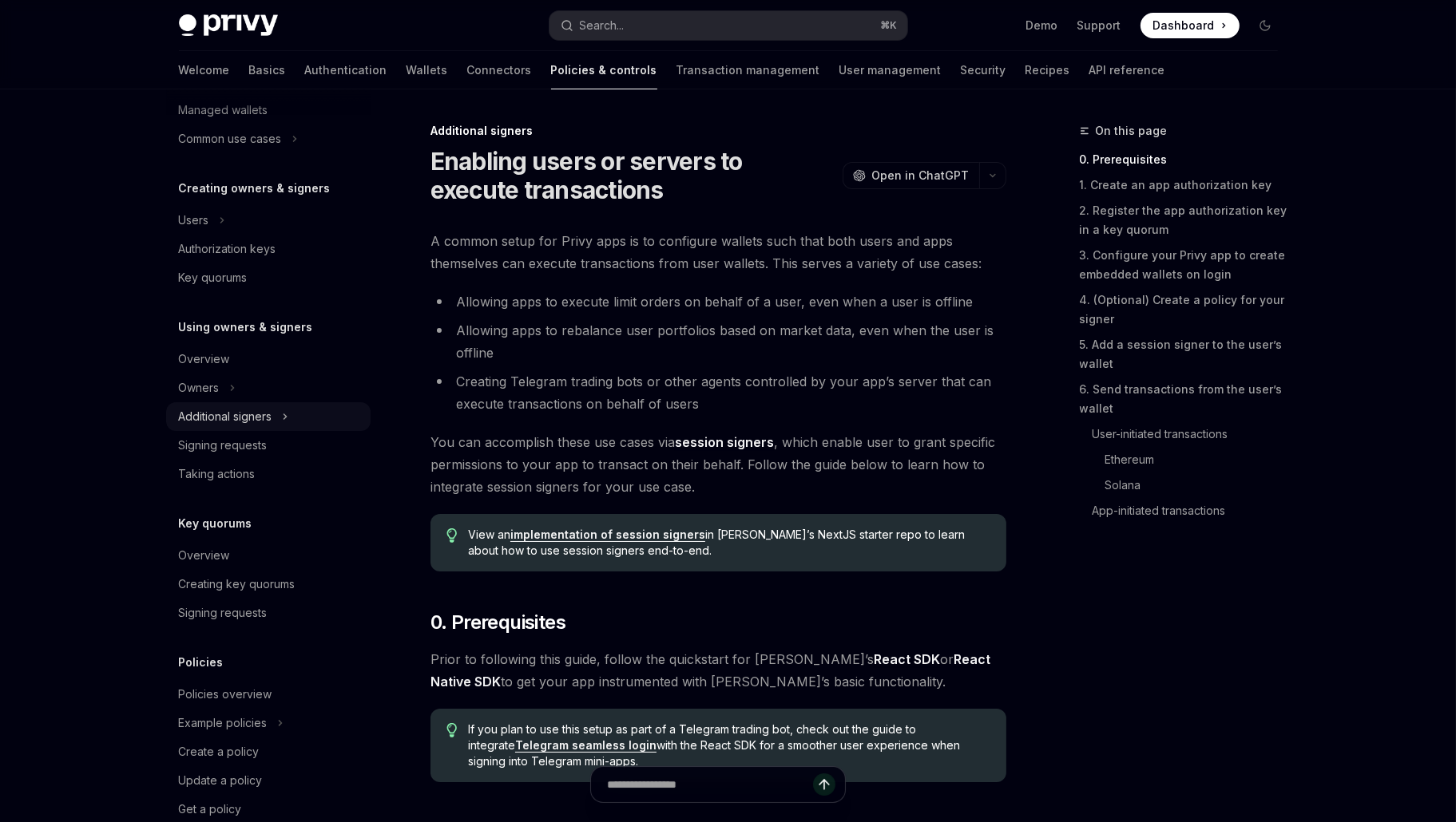
click at [289, 417] on button "Additional signers" at bounding box center [269, 416] width 205 height 29
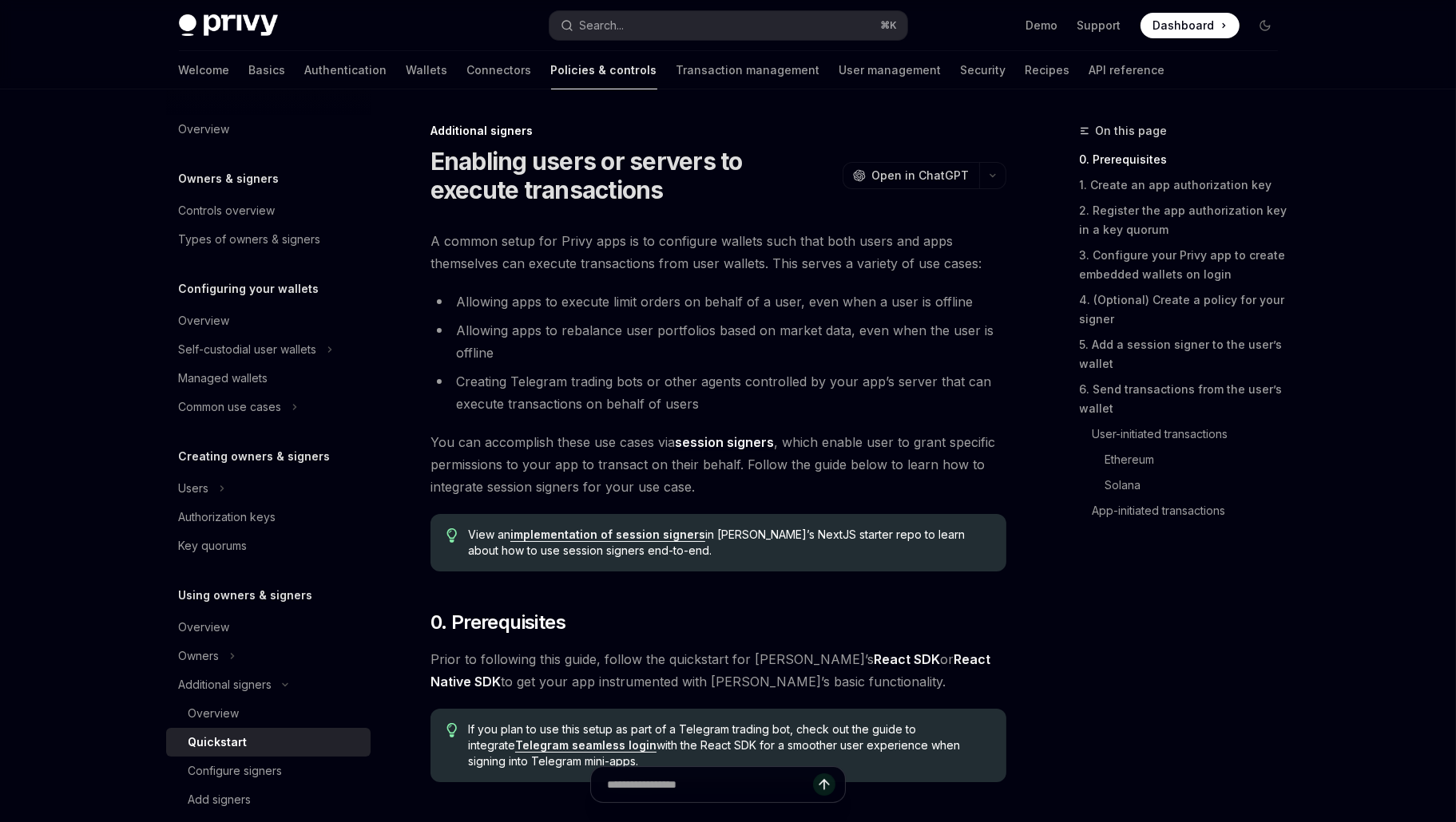
click at [685, 339] on li "Allowing apps to rebalance user portfolios based on market data, even when the …" at bounding box center [718, 341] width 576 height 45
type textarea "*"
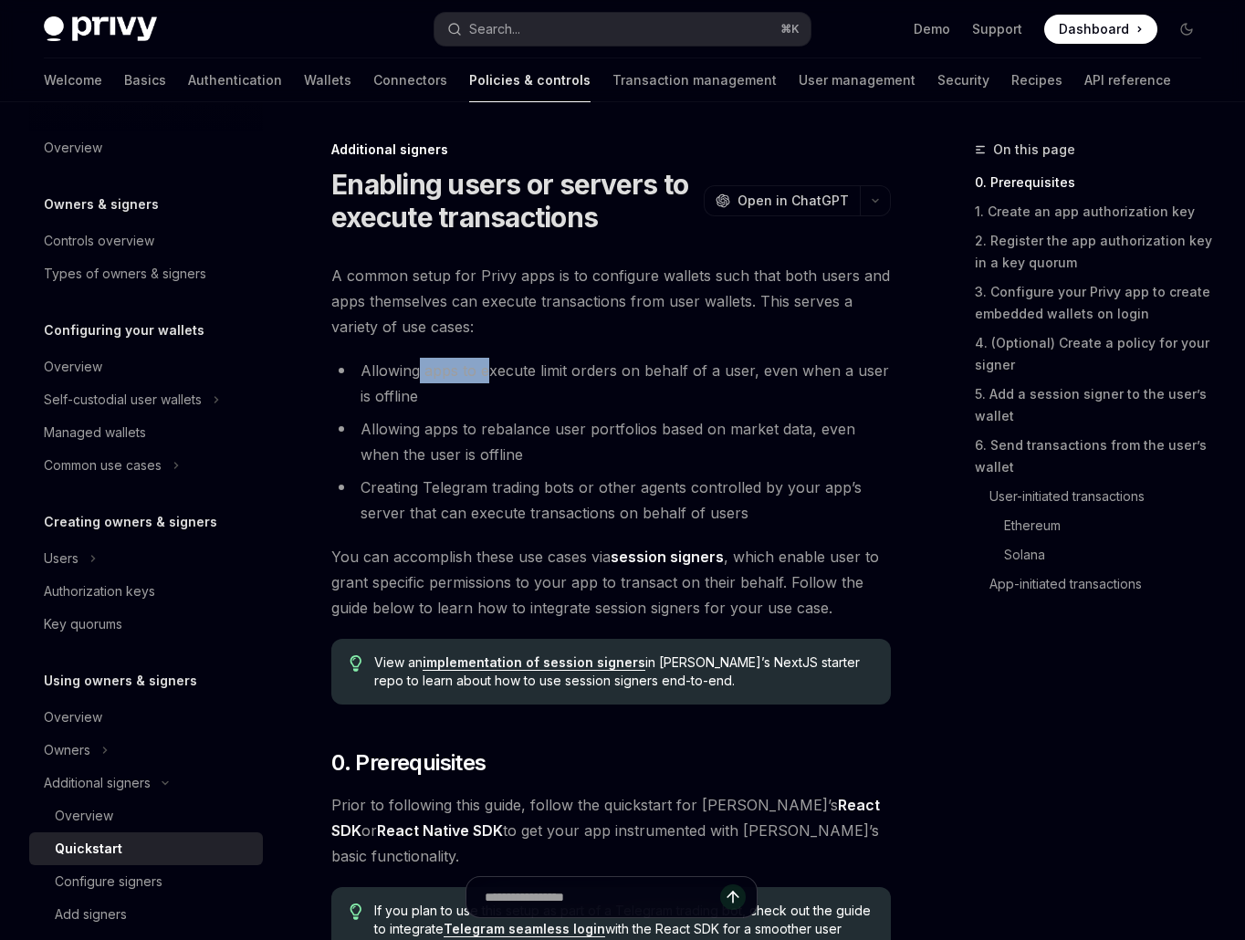
drag, startPoint x: 466, startPoint y: 370, endPoint x: 420, endPoint y: 367, distance: 46.6
click at [420, 367] on li "Allowing apps to execute limit orders on behalf of a user, even when a user is …" at bounding box center [610, 383] width 559 height 51
copy li "apps to e"
click at [438, 367] on li "Allowing apps to execute limit orders on behalf of a user, even when a user is …" at bounding box center [610, 383] width 559 height 51
